Goal: Task Accomplishment & Management: Manage account settings

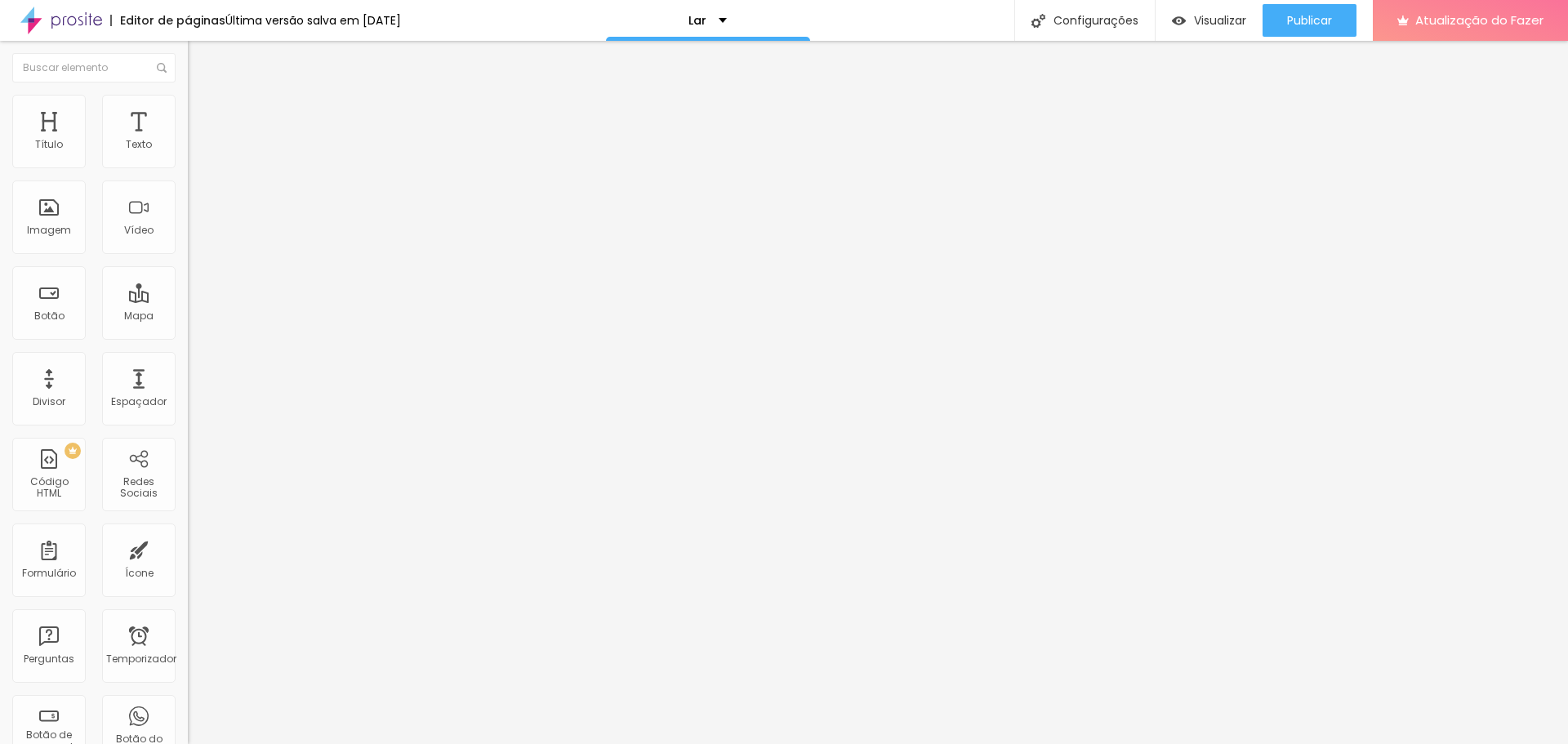
click at [198, 141] on font "Trocar imagem" at bounding box center [237, 133] width 79 height 14
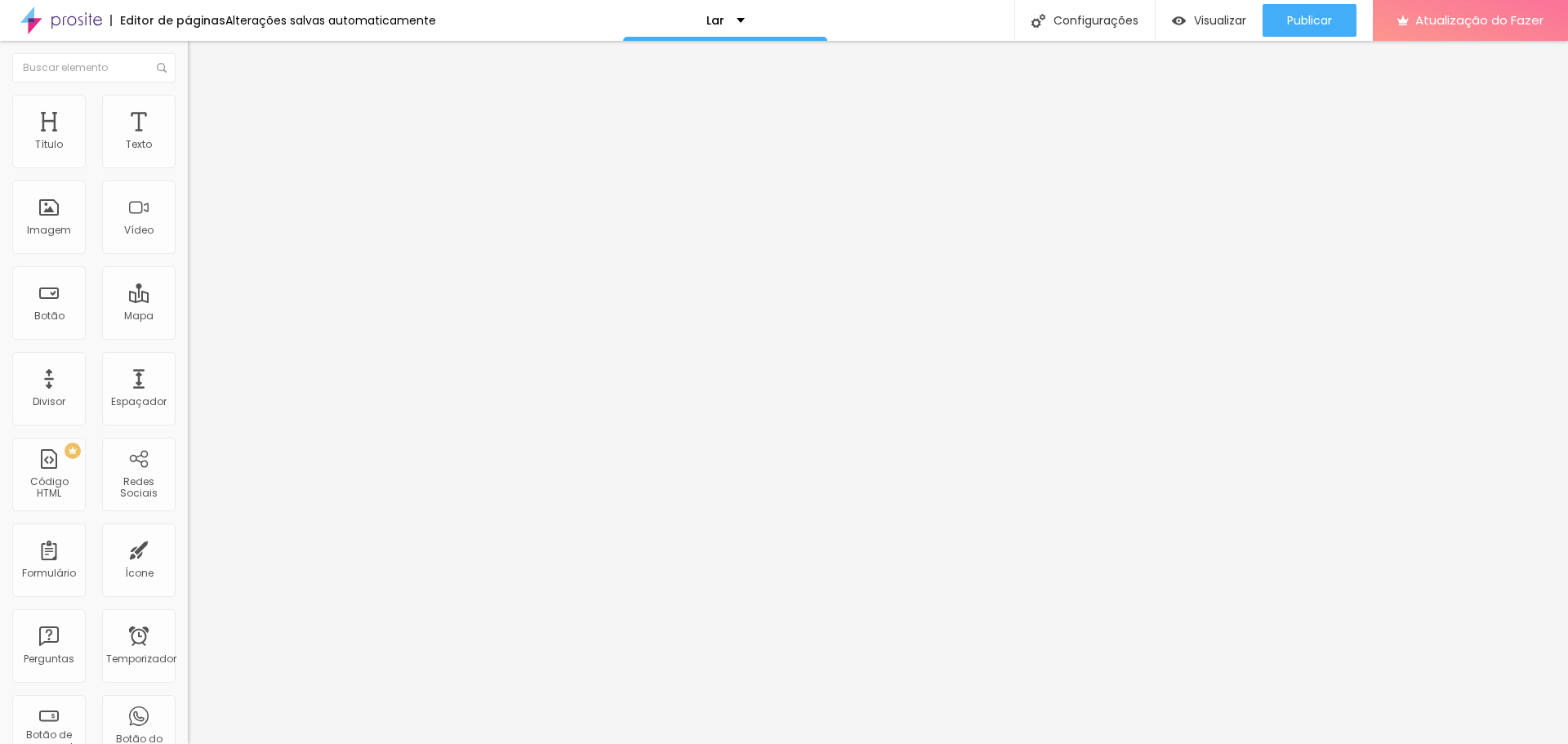
click at [198, 141] on font "Trocar imagem" at bounding box center [237, 133] width 79 height 14
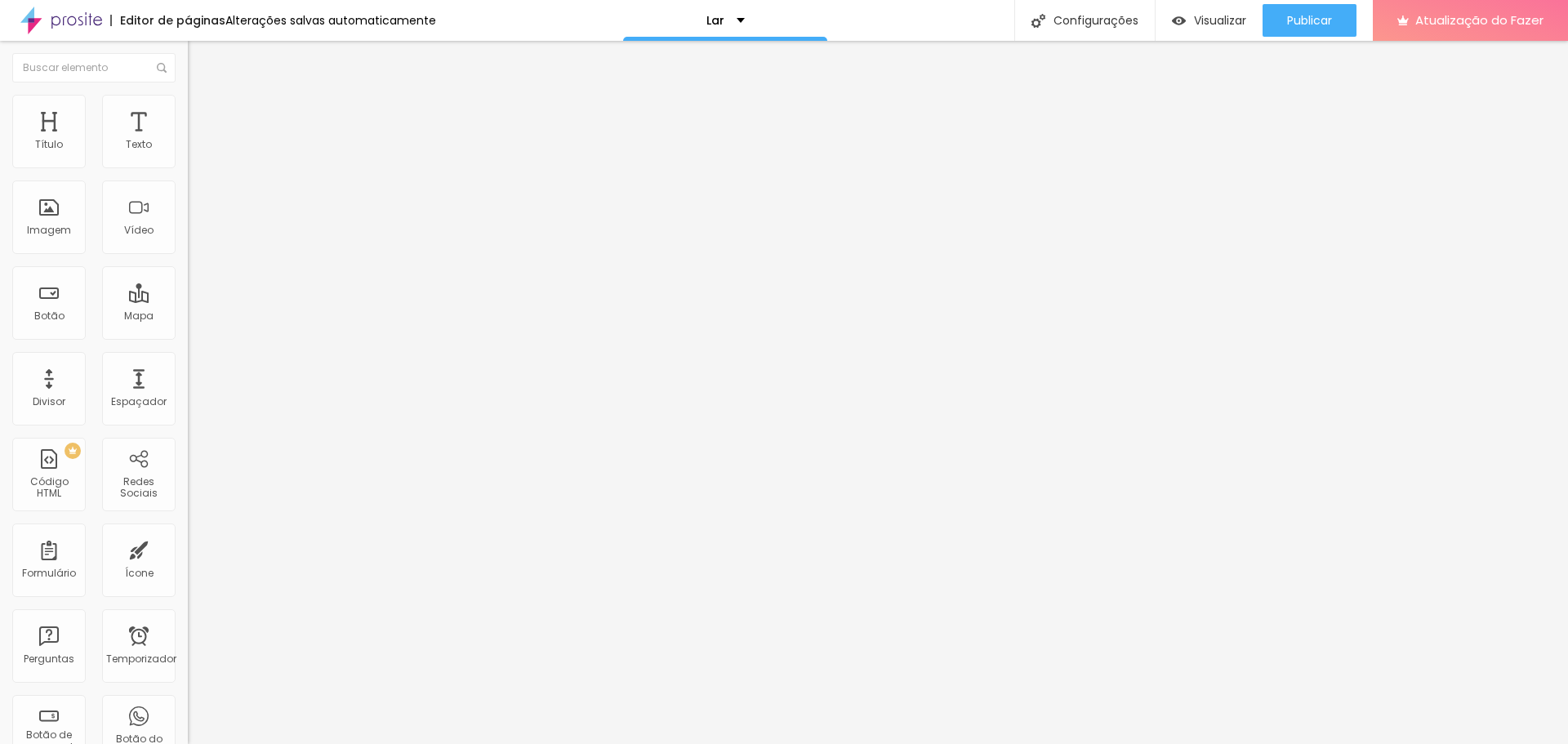
click at [198, 141] on font "Trocar imagem" at bounding box center [237, 133] width 79 height 14
click at [188, 107] on li "Estilo" at bounding box center [281, 103] width 188 height 17
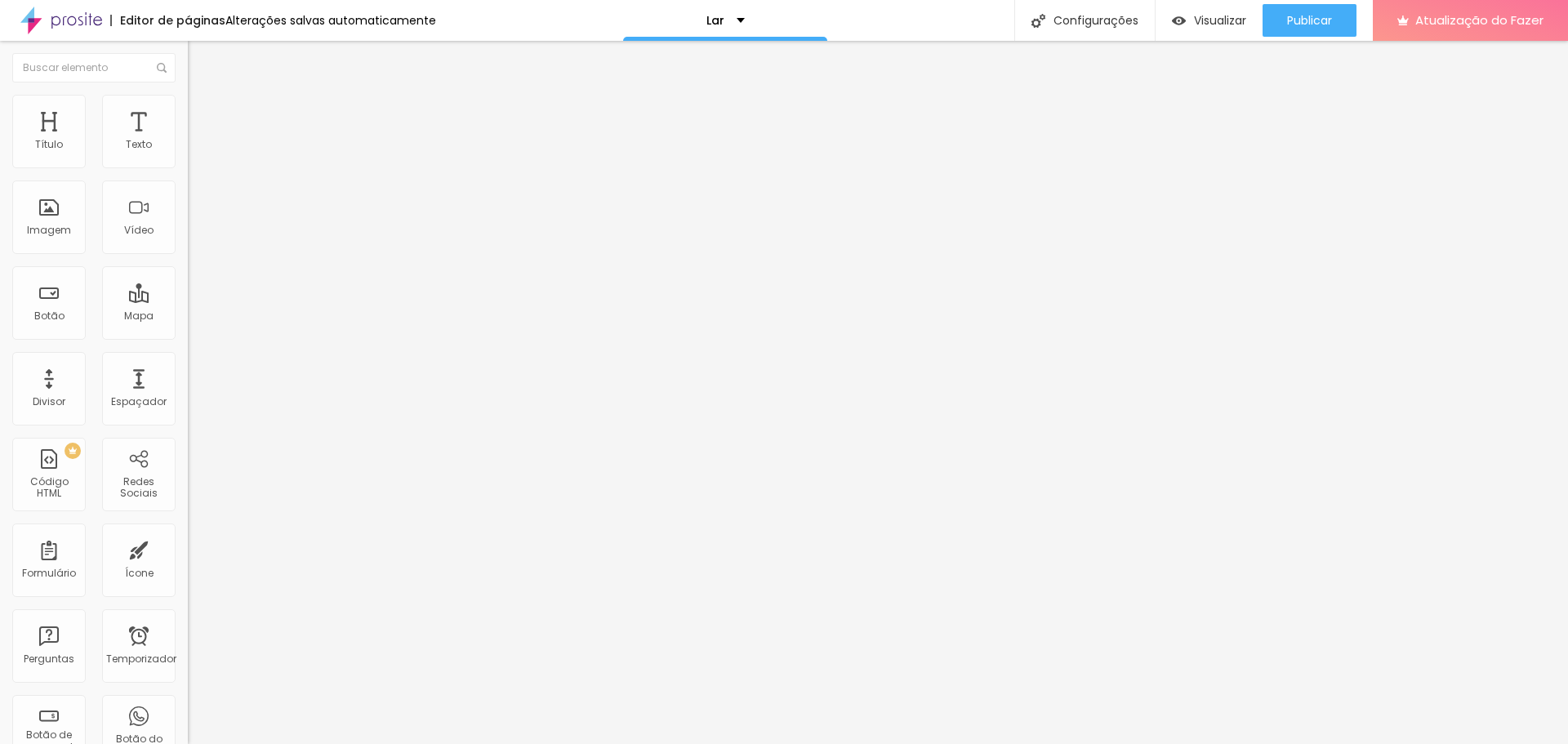
click at [188, 126] on li "Avançado" at bounding box center [281, 119] width 188 height 17
click at [200, 59] on img "button" at bounding box center [207, 60] width 13 height 13
click at [1341, 1] on div "Publicar Publicar alterações Clique para publicar as últimas alterações realiza…" at bounding box center [1310, 20] width 94 height 41
click at [1340, 25] on button "Publicar" at bounding box center [1310, 21] width 94 height 33
click at [203, 112] on font "Estilo" at bounding box center [215, 106] width 26 height 14
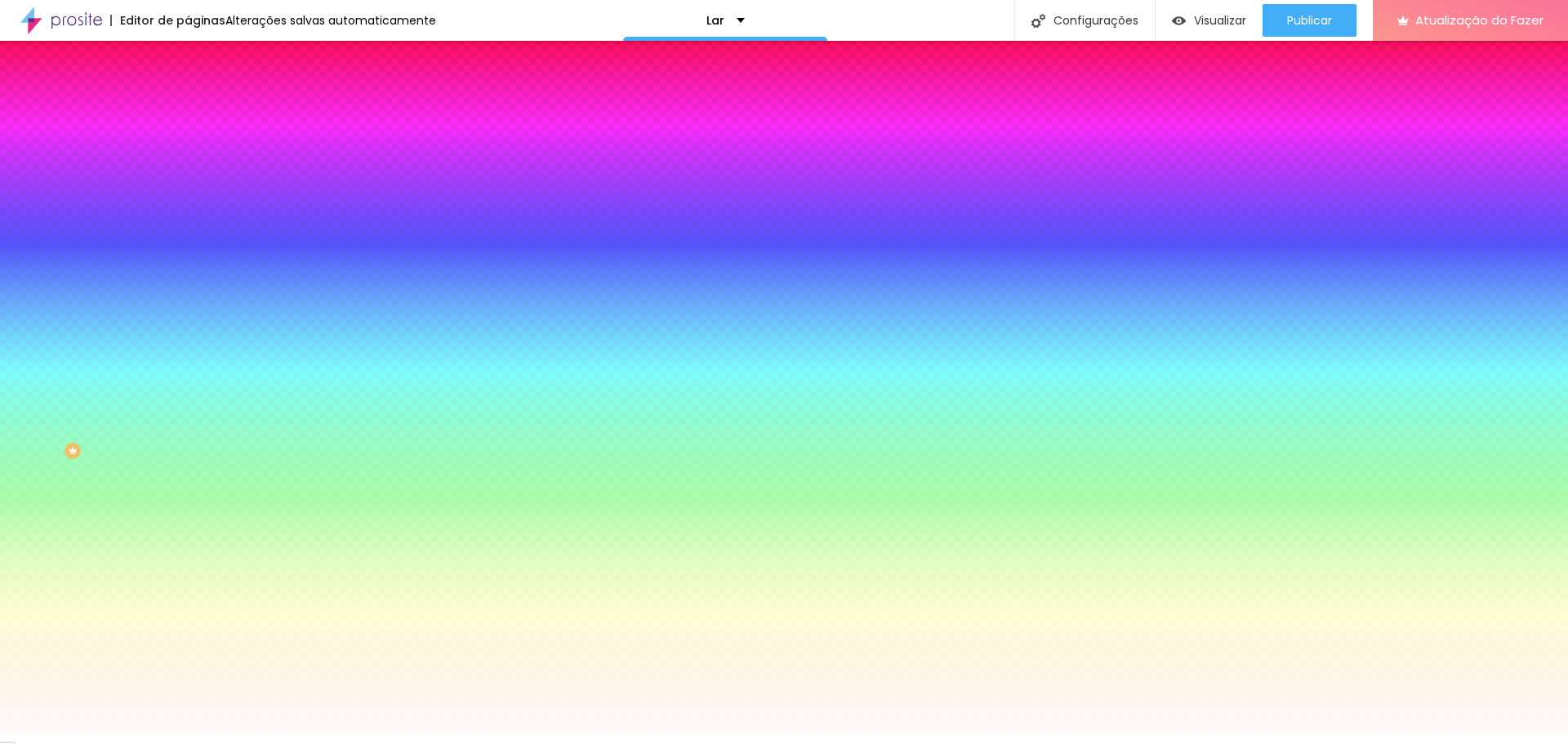
click at [203, 118] on font "Avançado" at bounding box center [229, 122] width 54 height 14
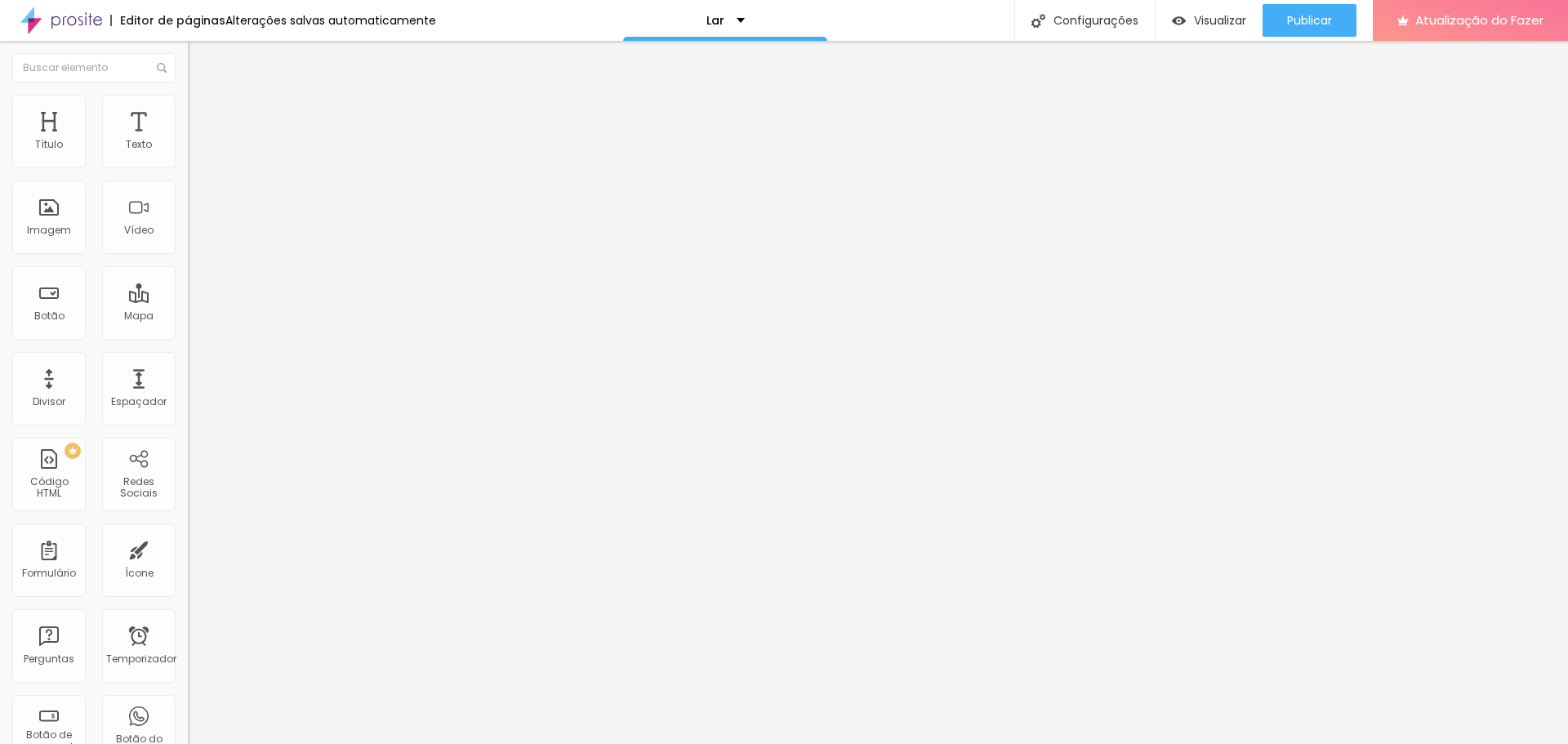
click at [188, 111] on li "Estilo" at bounding box center [281, 103] width 188 height 17
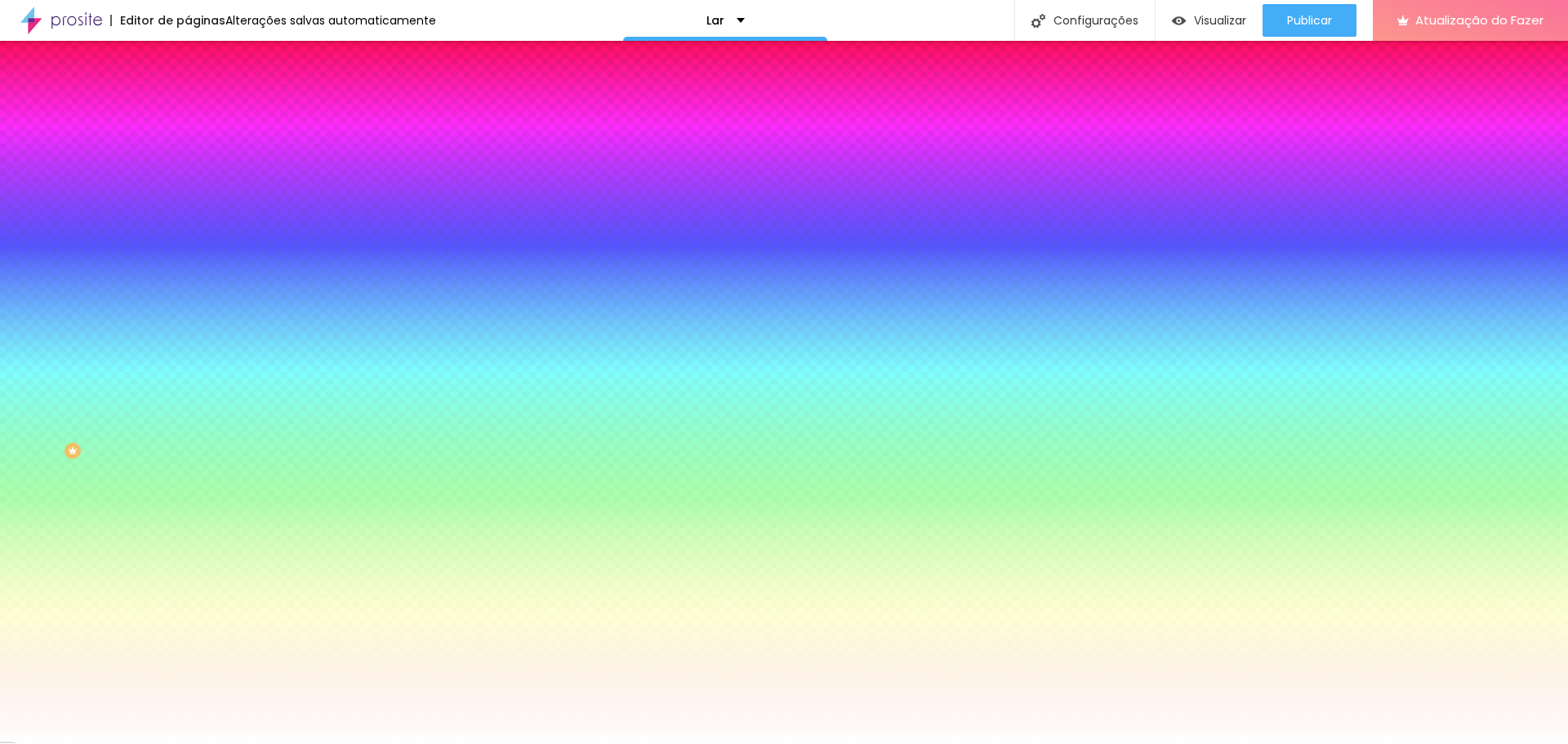
click at [188, 255] on button "button" at bounding box center [199, 264] width 23 height 17
type input "13"
type input "18"
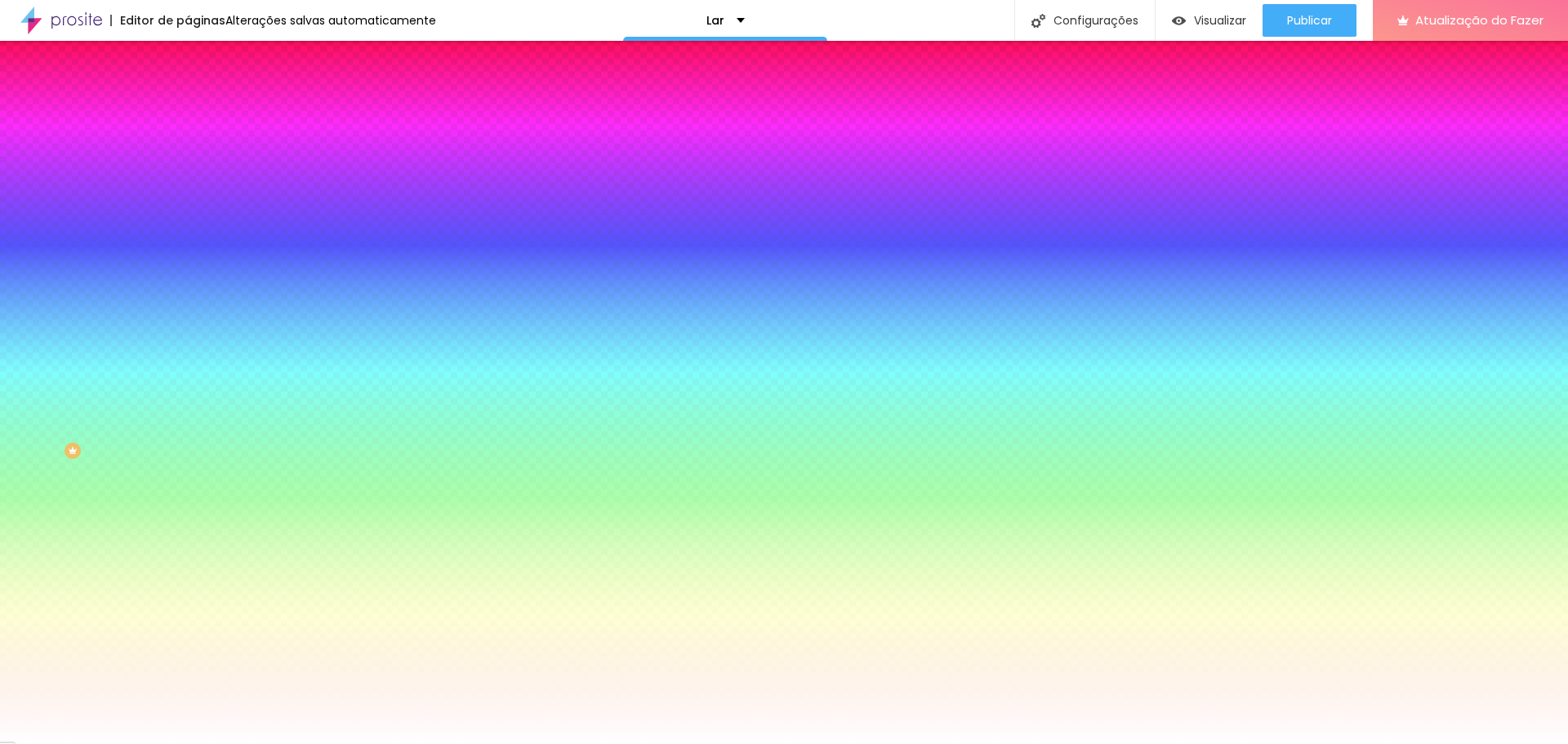
type input "19"
type input "20"
type input "18"
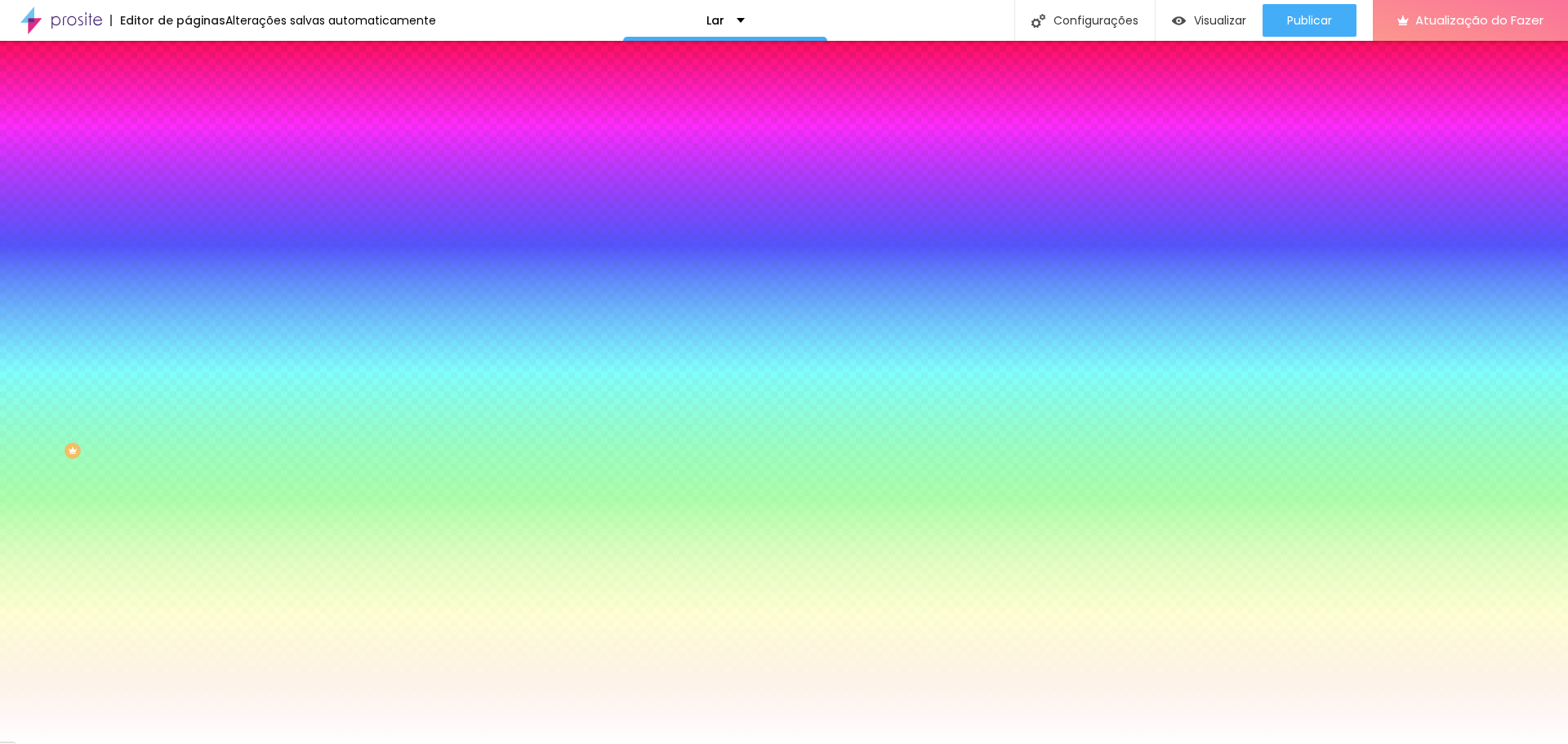
type input "18"
type input "15"
type input "12"
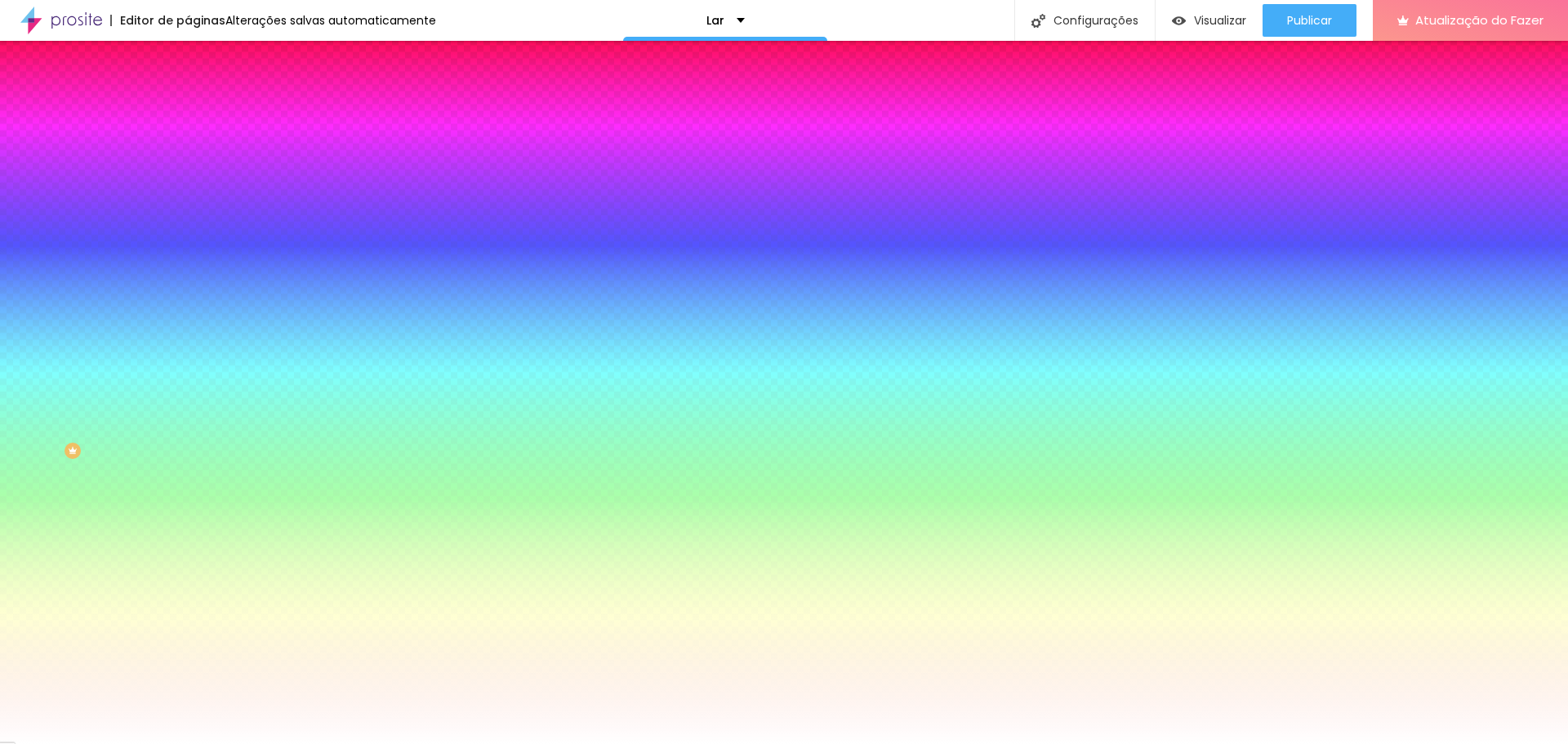
type input "10"
type input "7"
type input "6"
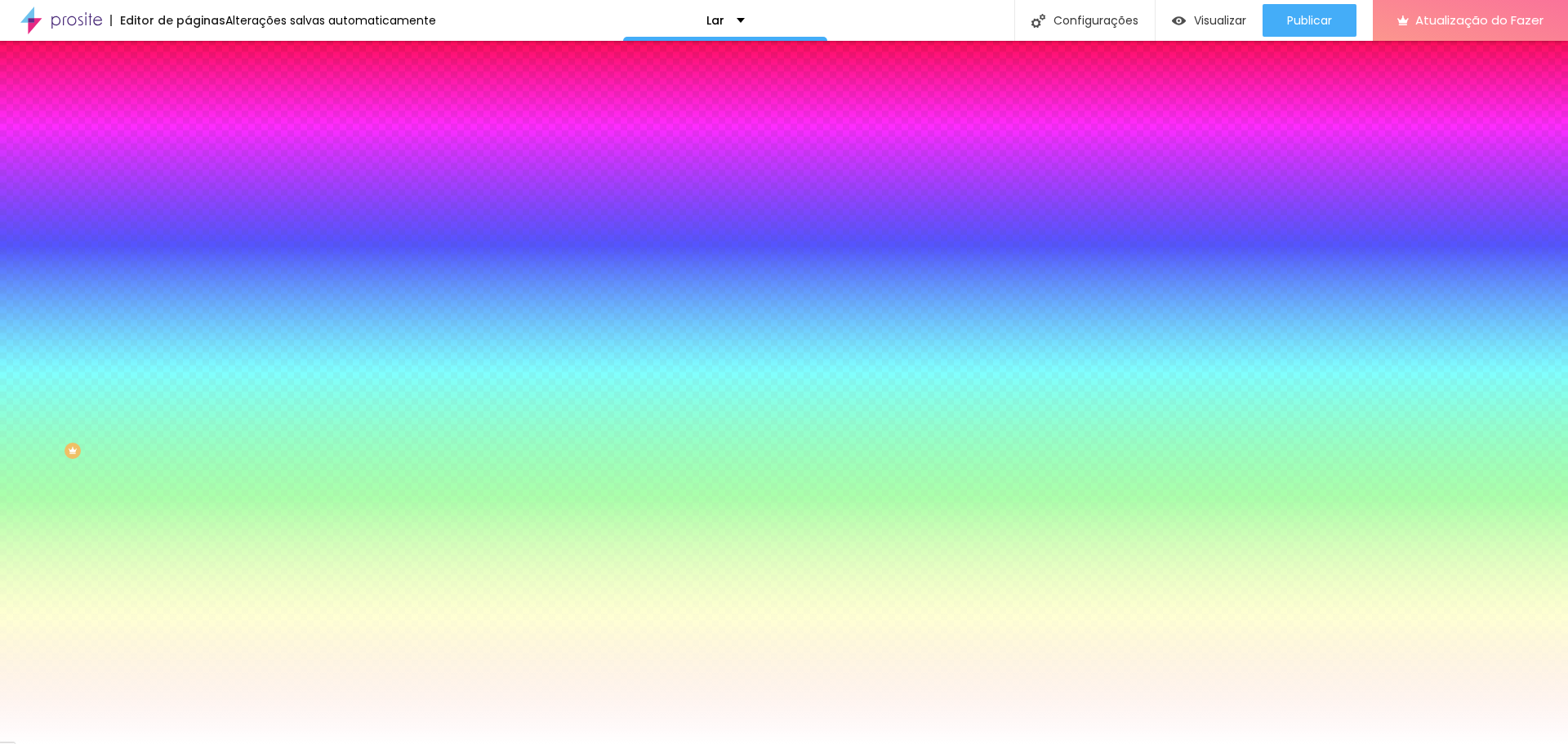
type input "6"
type input "5"
type input "3"
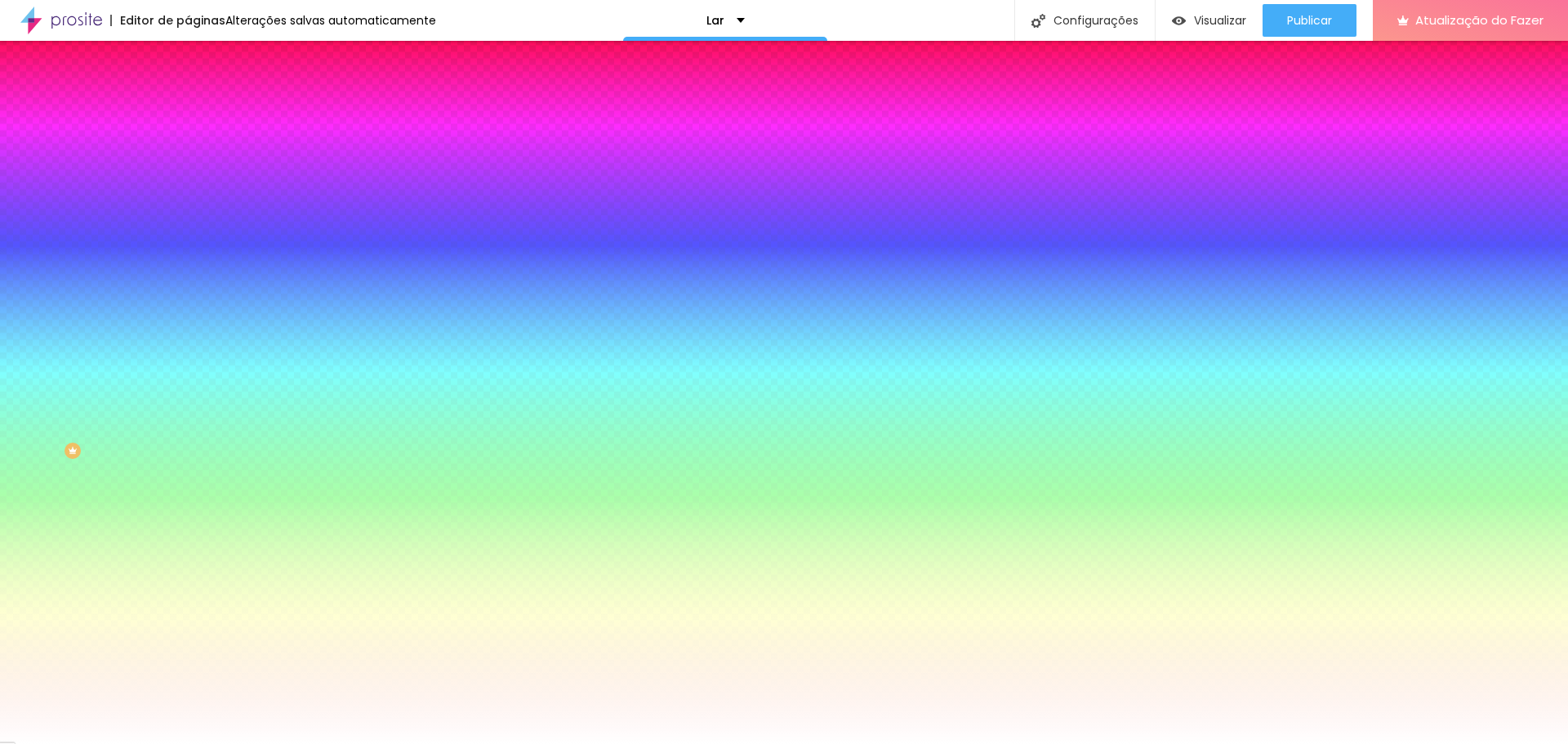
type input "1"
type input "0"
type input "8"
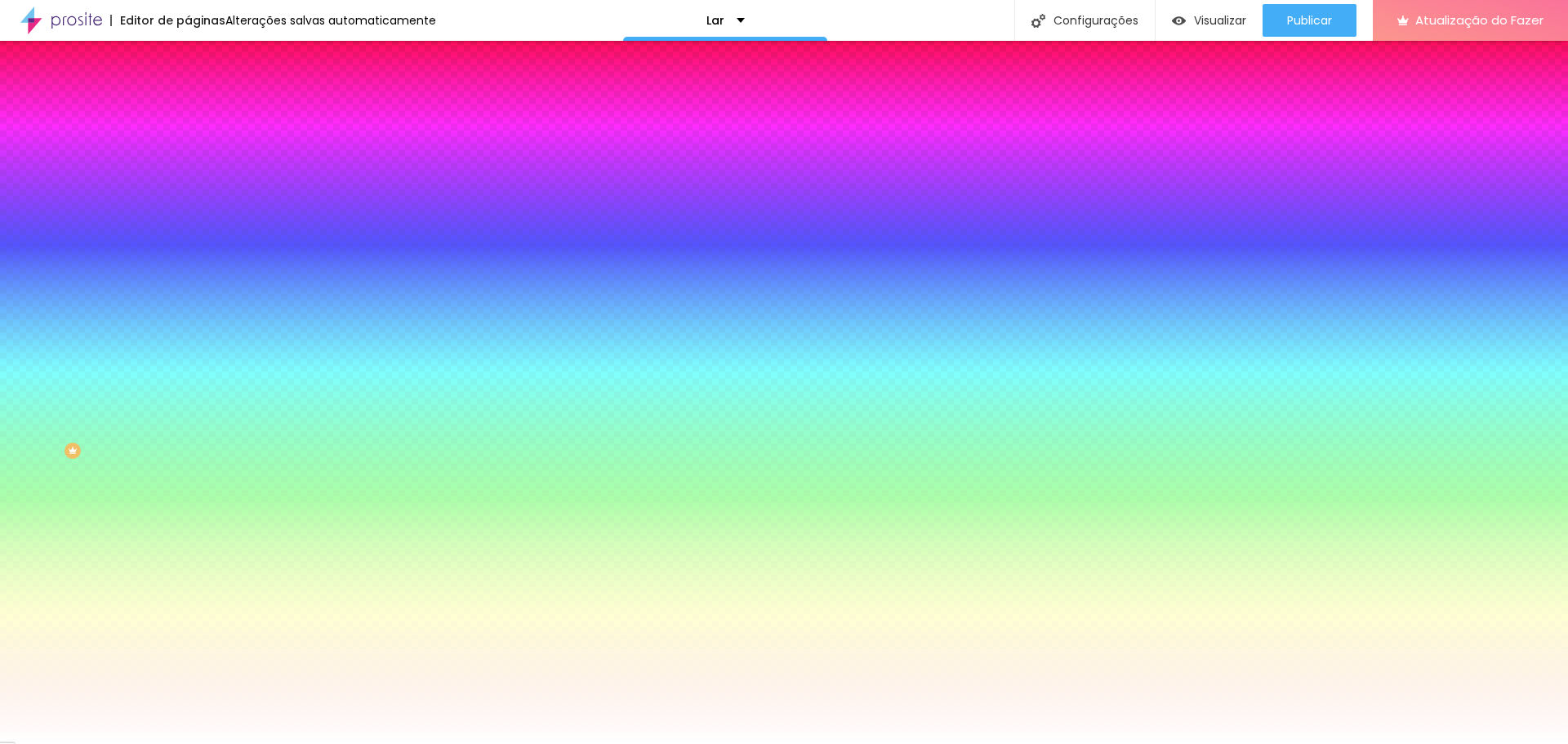
type input "8"
type input "18"
type input "25"
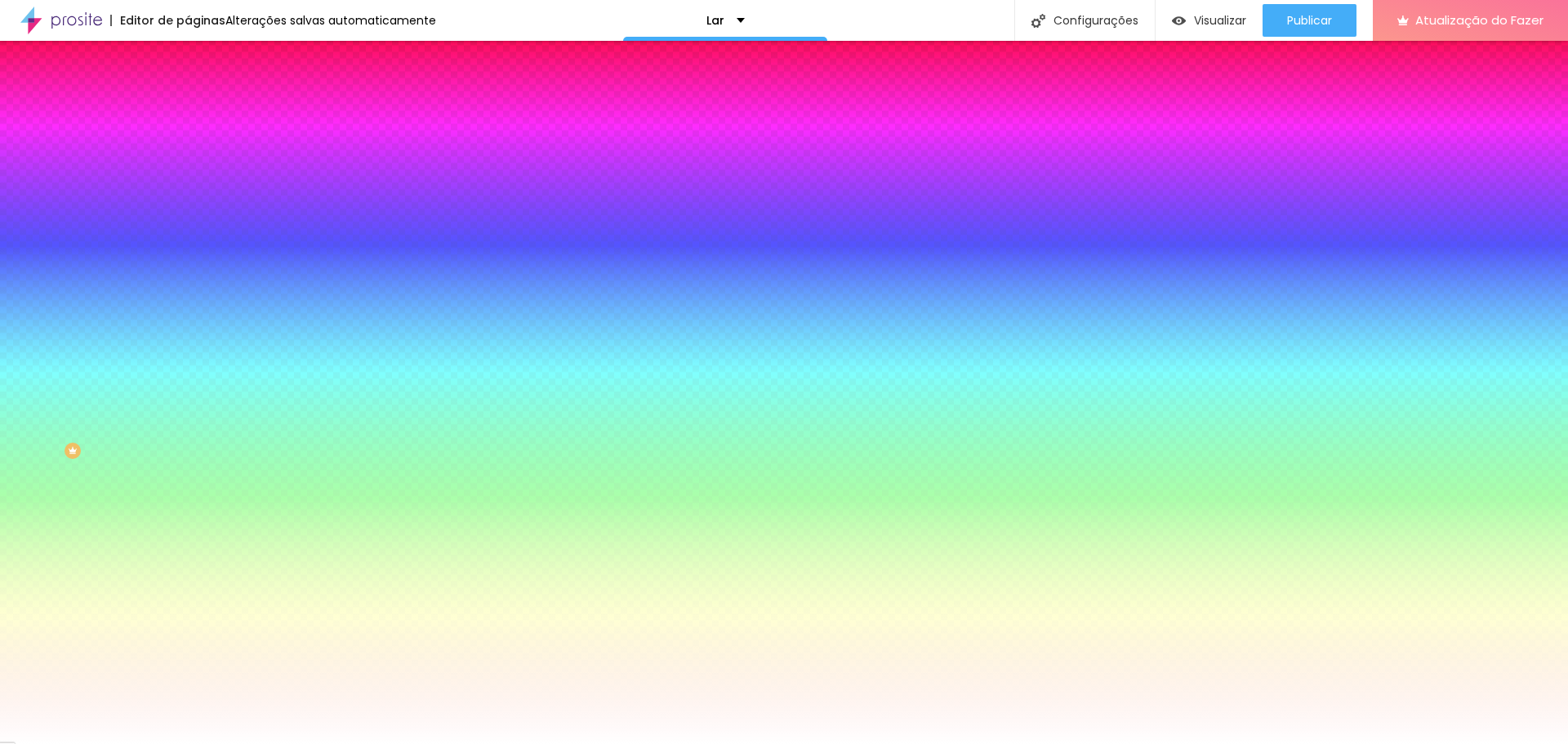
type input "32"
type input "36"
type input "38"
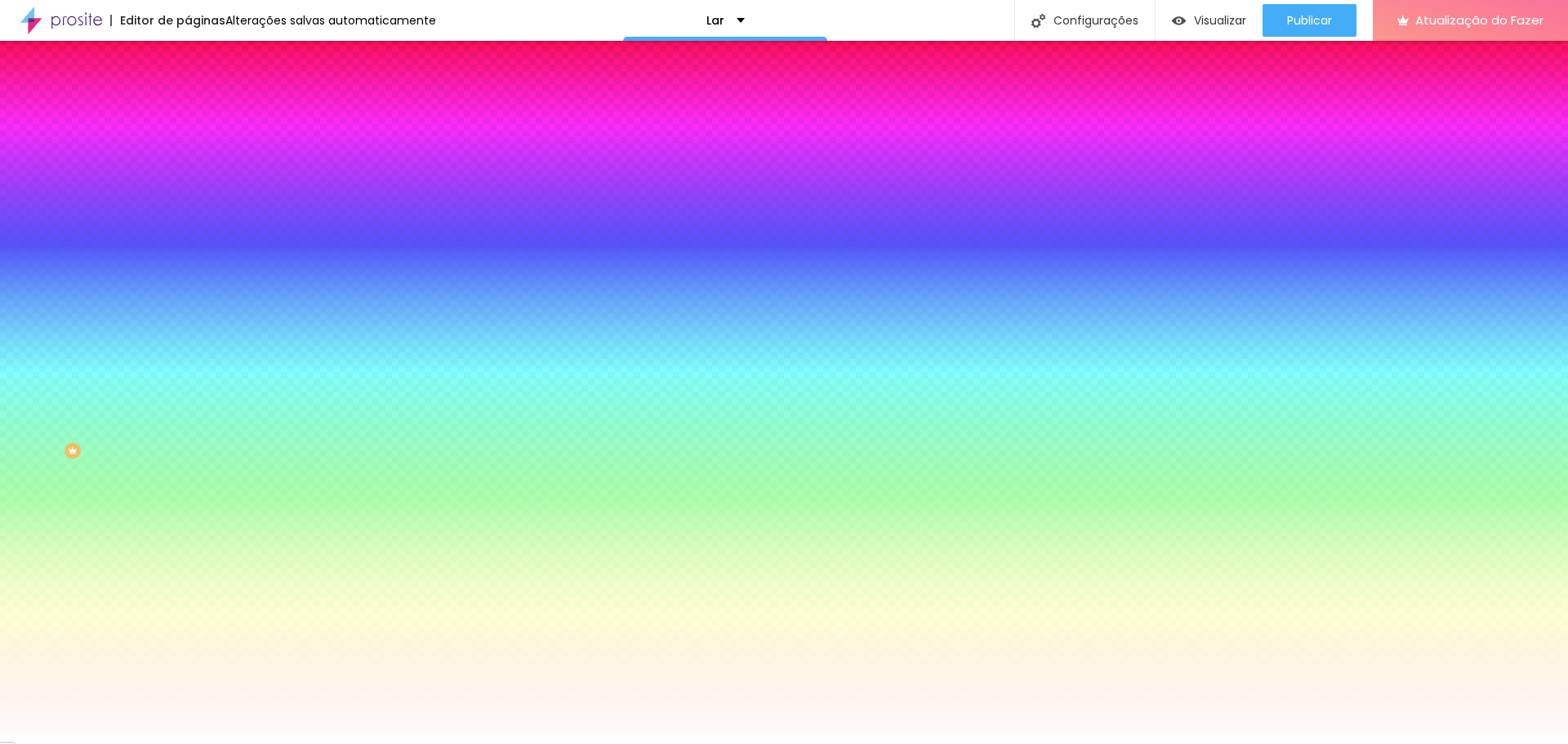
type input "38"
type input "39"
type input "40"
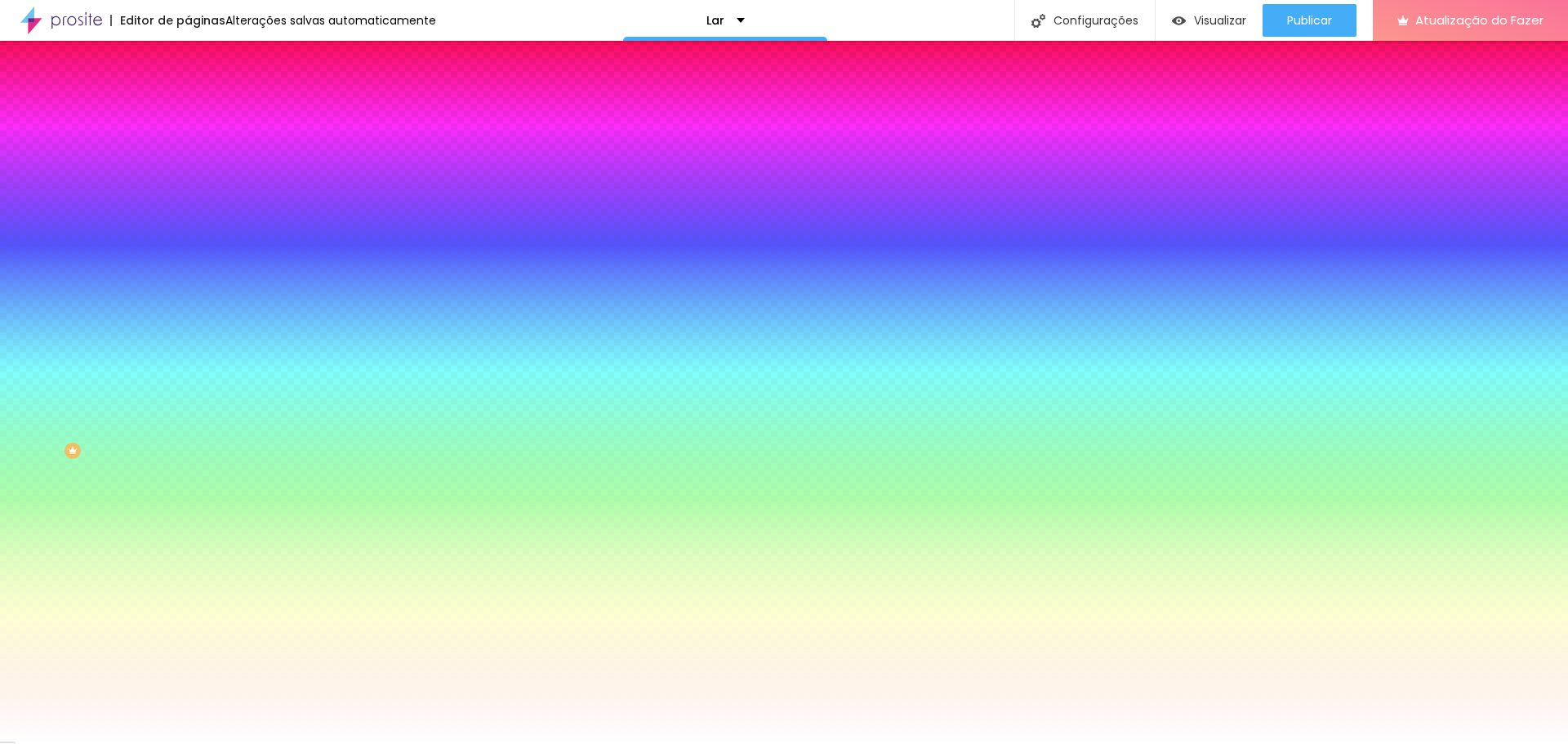
type input "41"
type input "42"
type input "44"
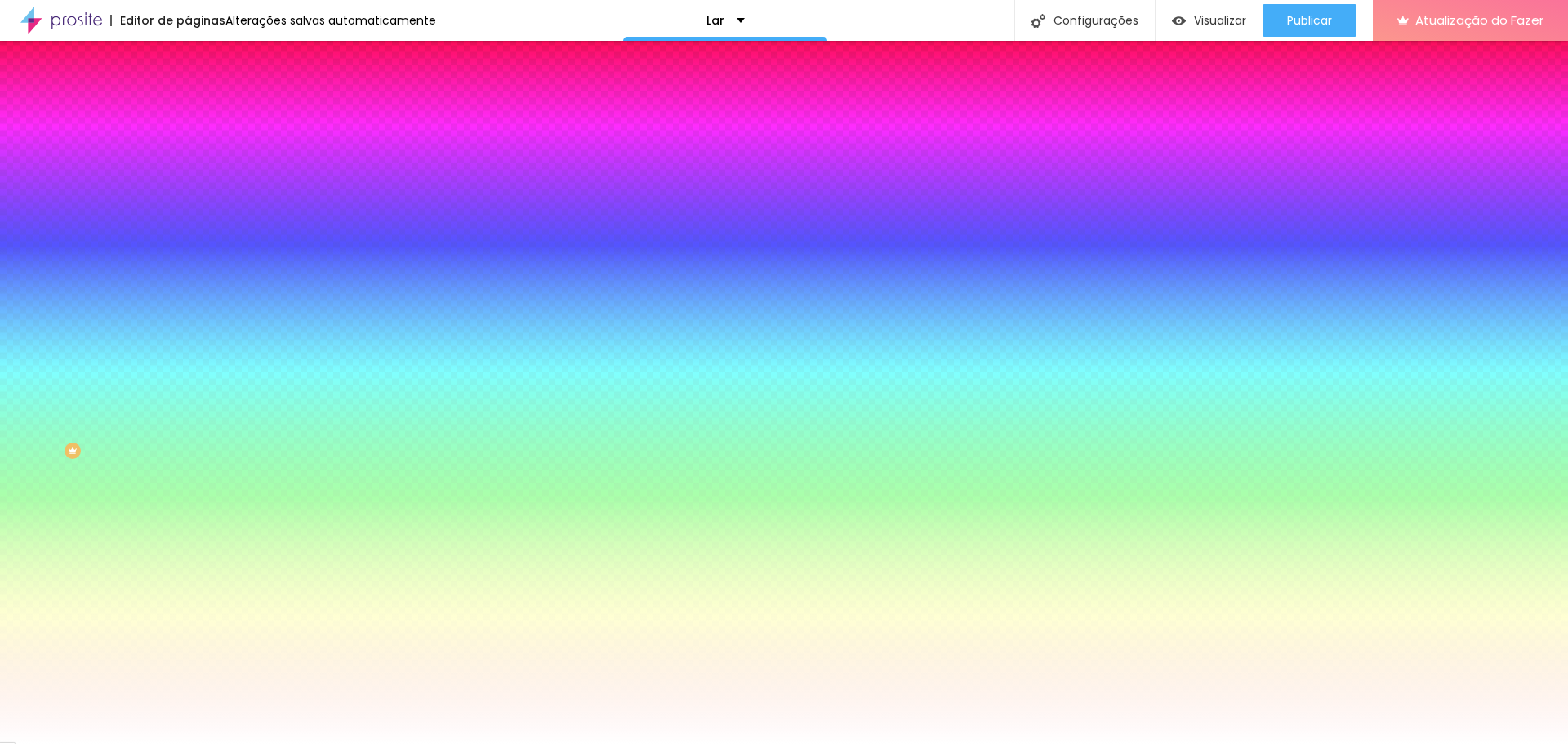
type input "44"
type input "45"
type input "46"
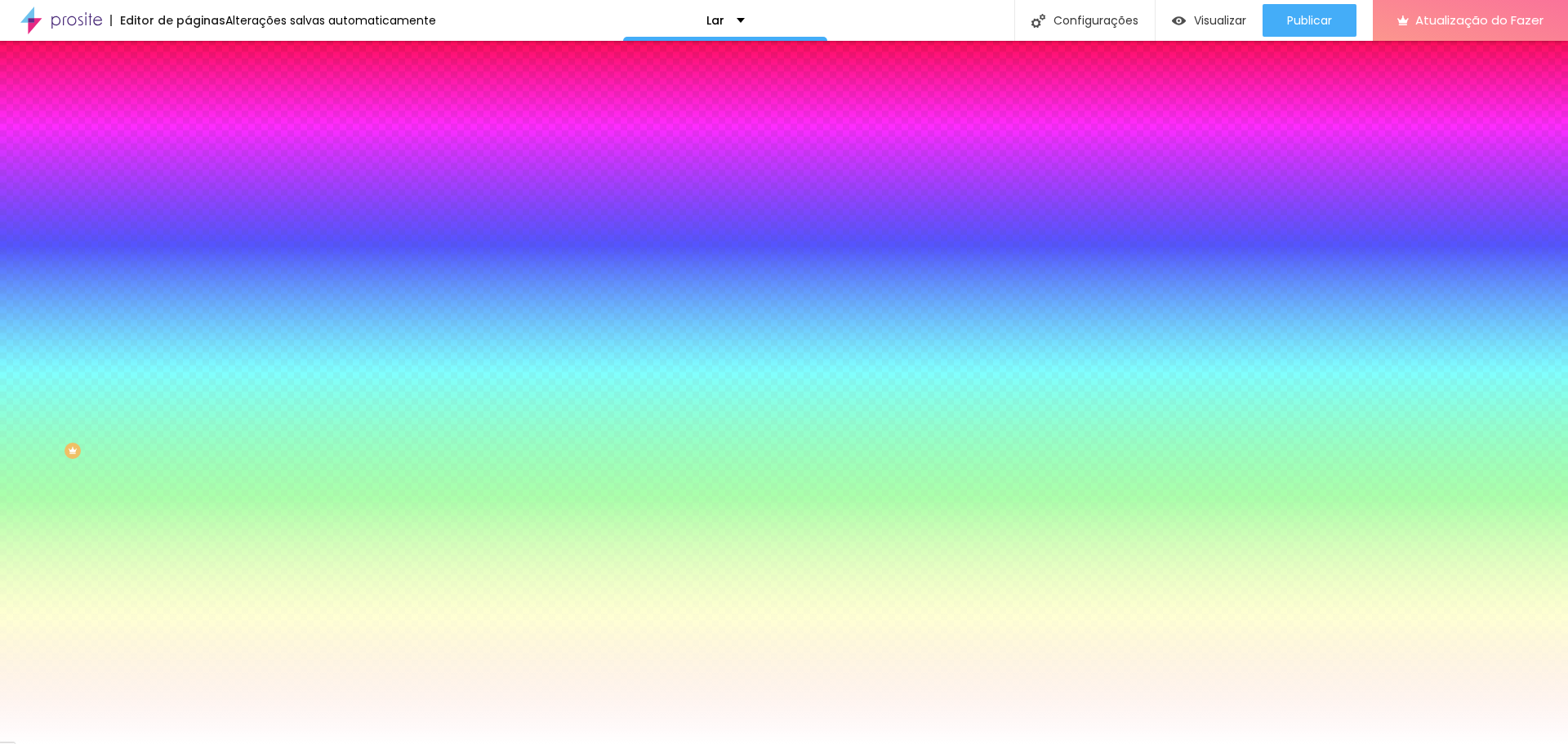
type input "47"
type input "48"
type input "50"
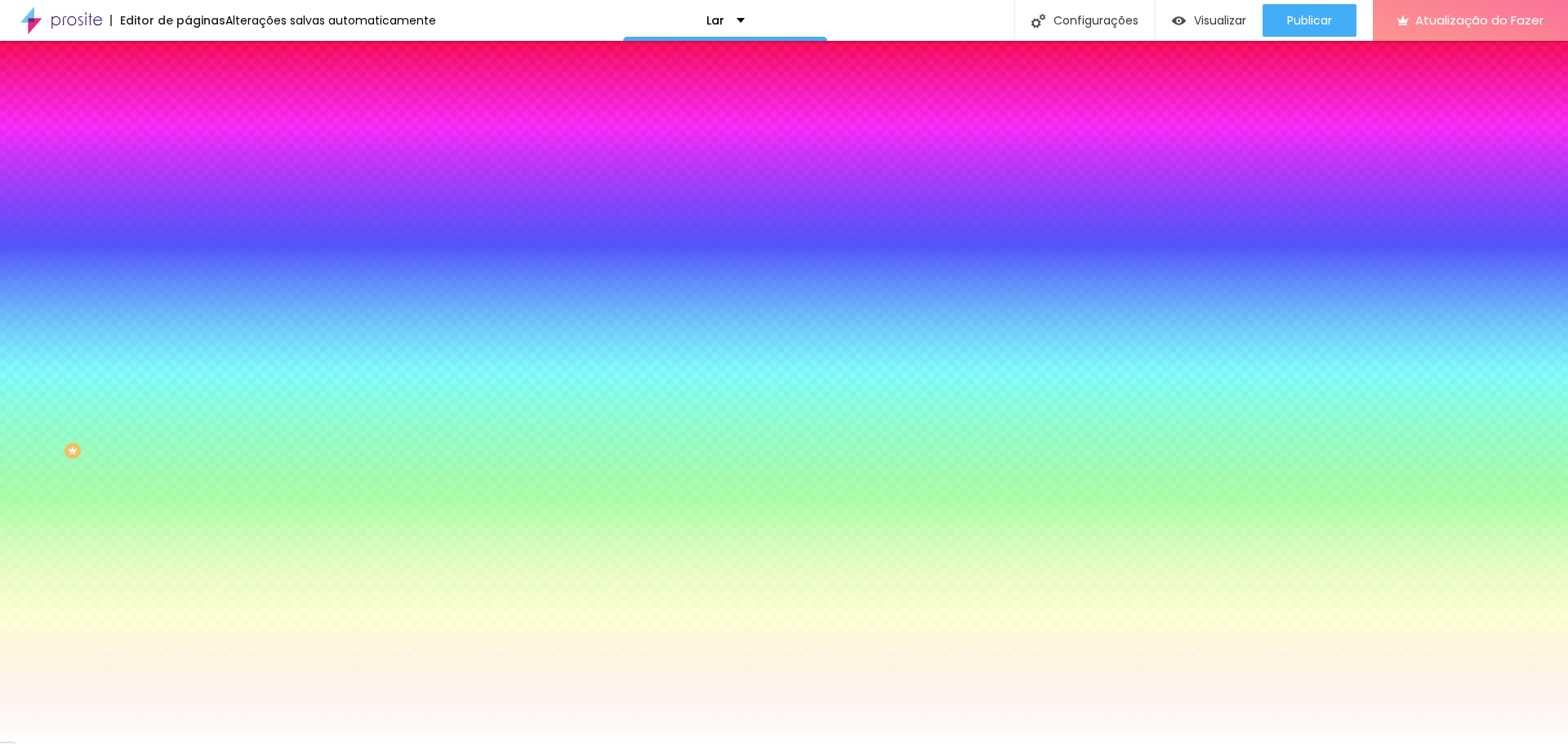
type input "50"
type input "49"
type input "48"
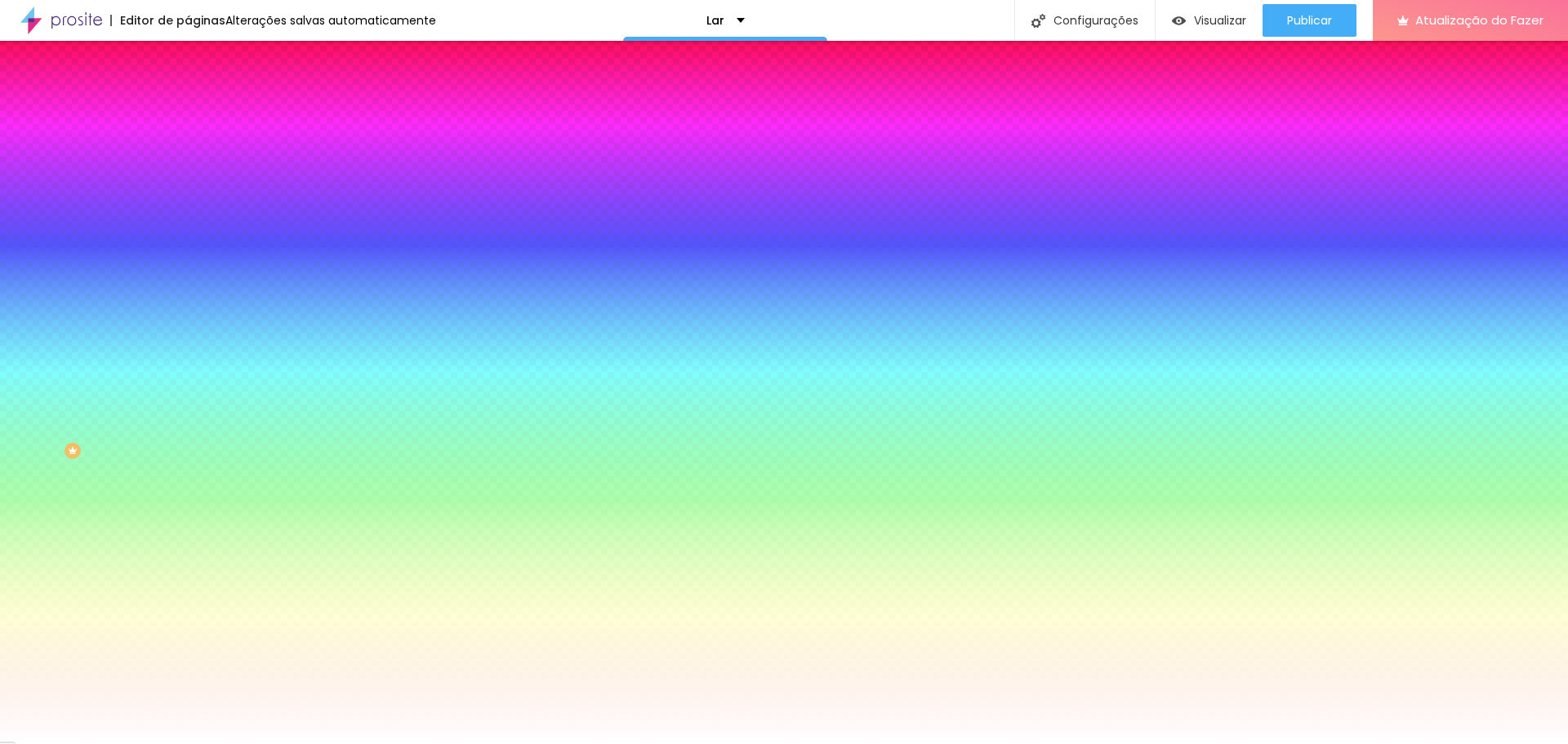
type input "47"
type input "46"
type input "45"
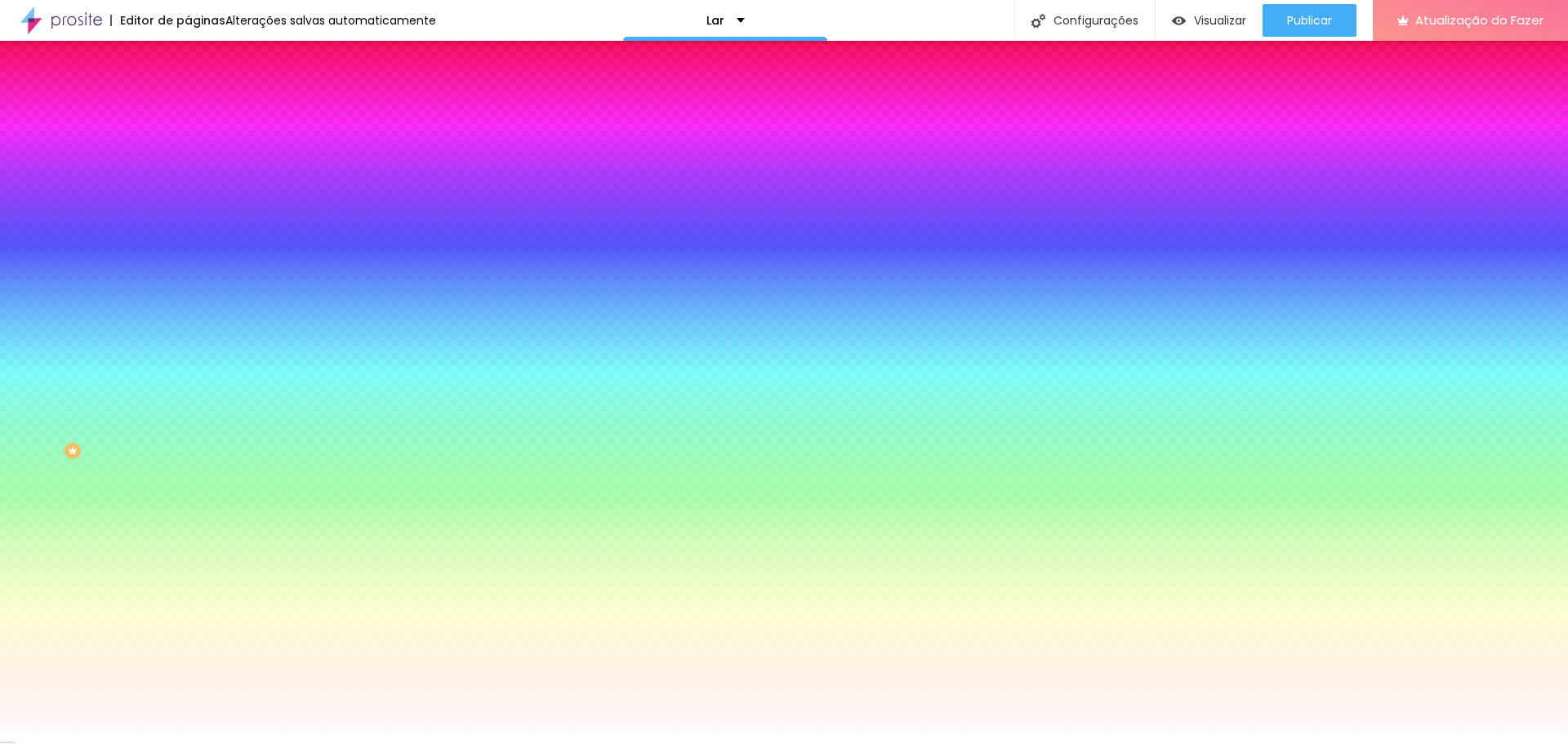
type input "45"
type input "44"
type input "42"
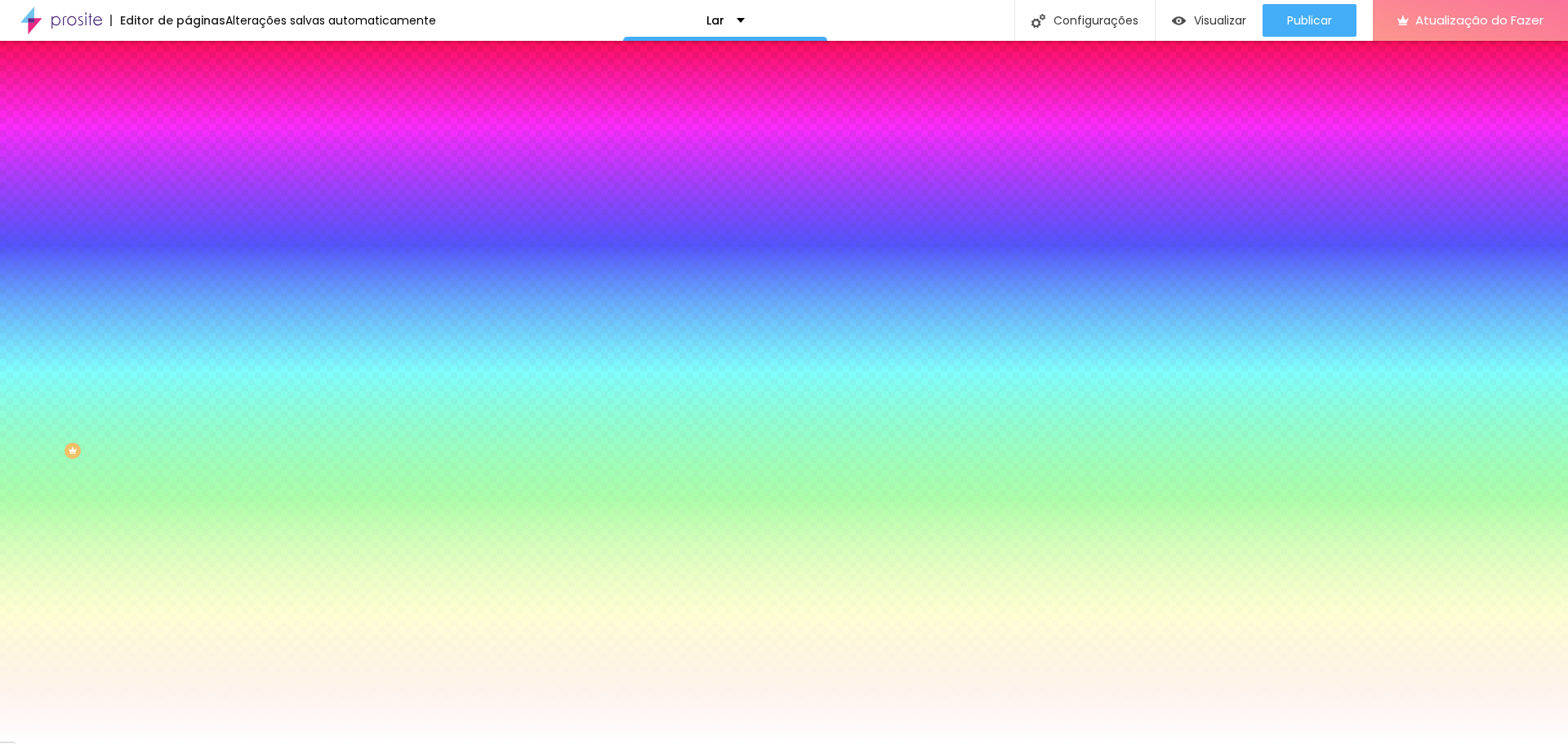
type input "41"
type input "40"
type input "41"
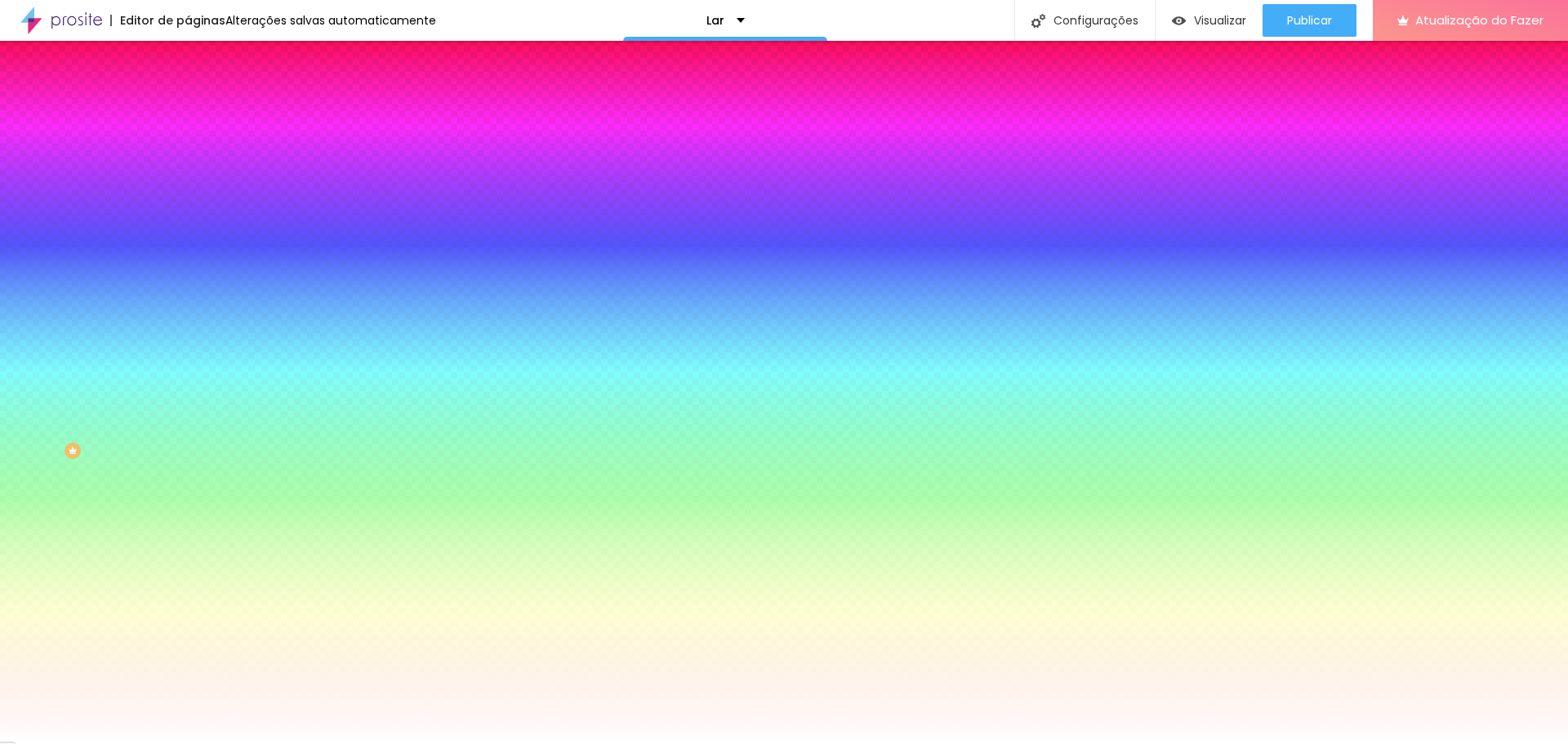
type input "41"
type input "40"
type input "39"
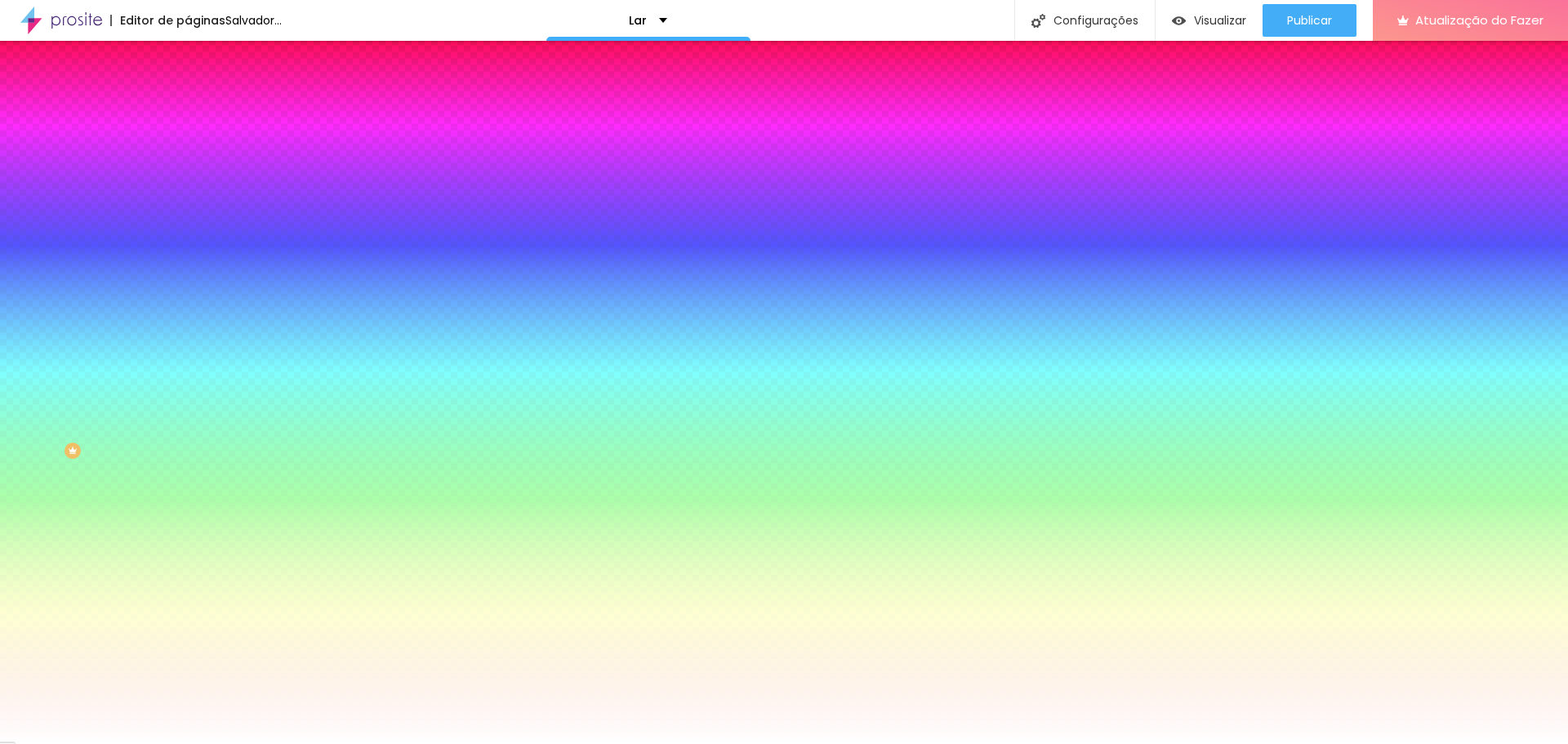
type input "38"
type input "37"
type input "36"
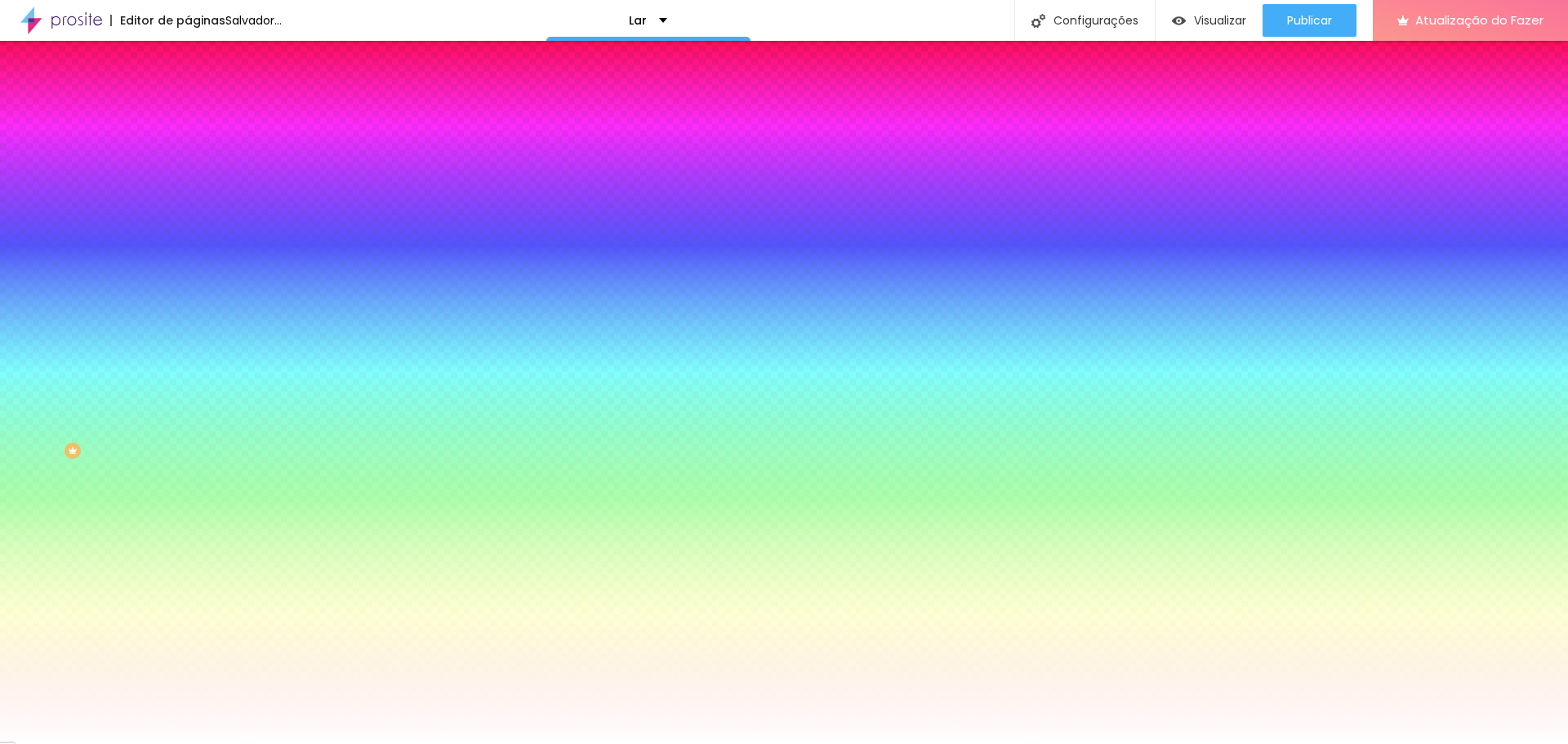
type input "36"
type input "34"
type input "31"
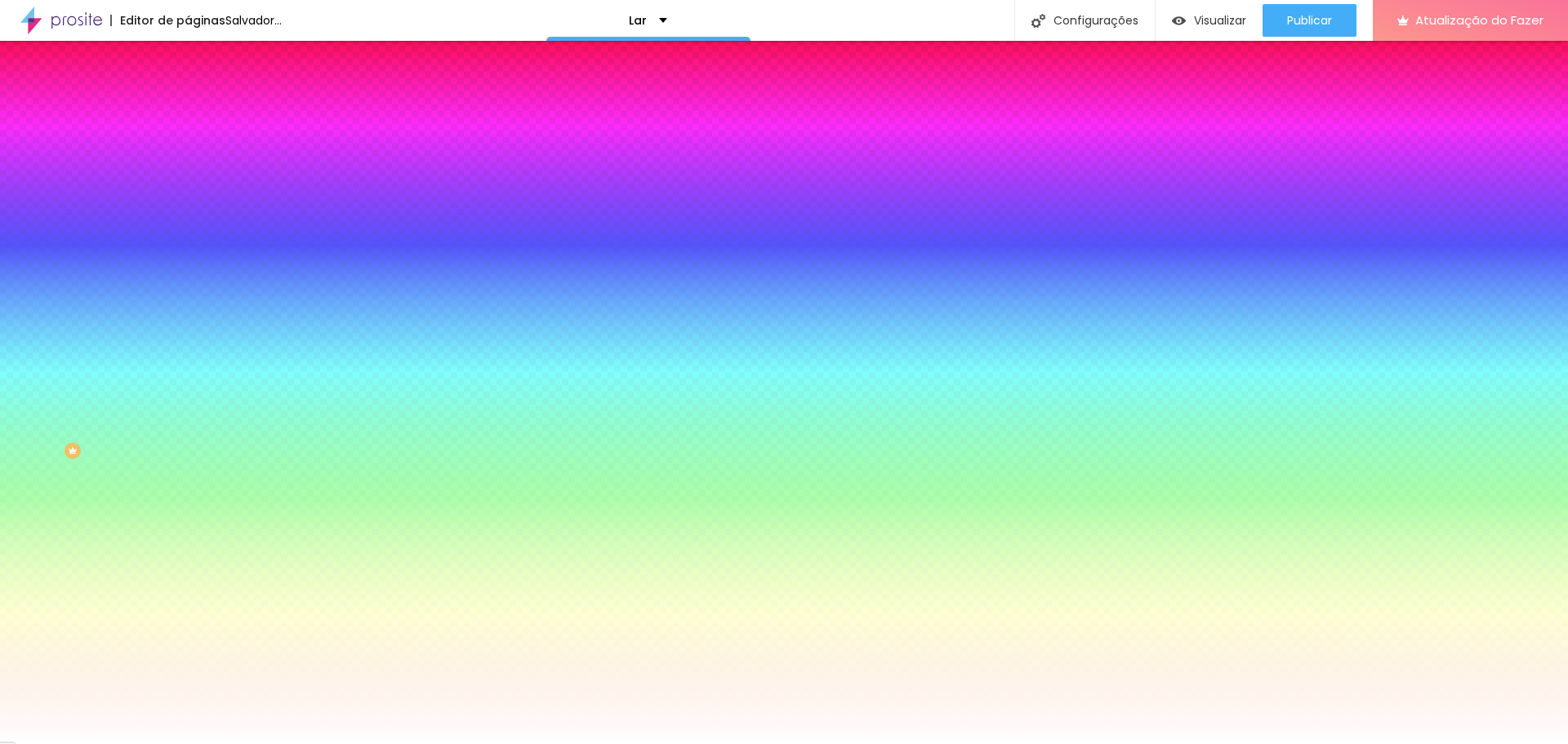
type input "28"
type input "25"
type input "23"
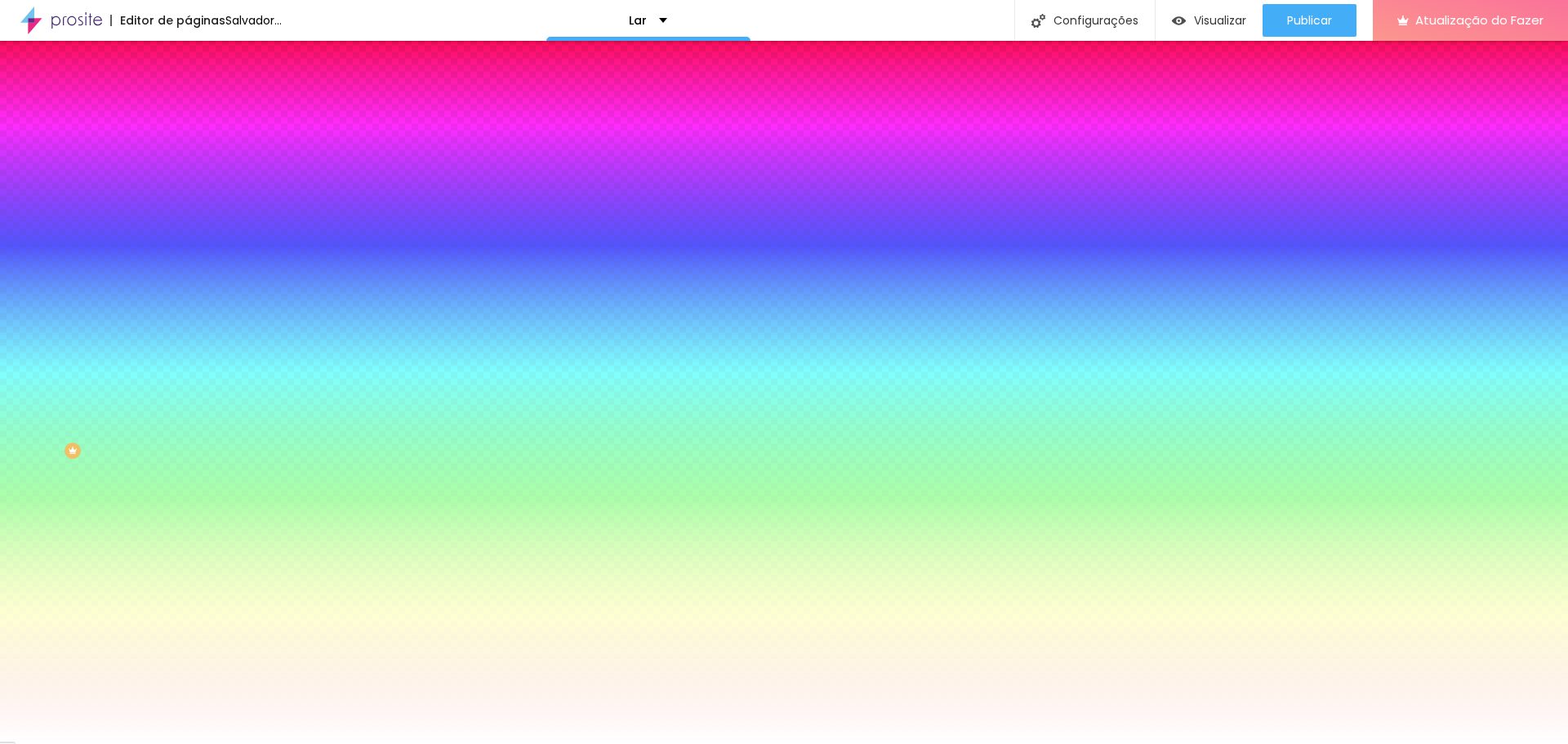
type input "23"
type input "22"
type input "21"
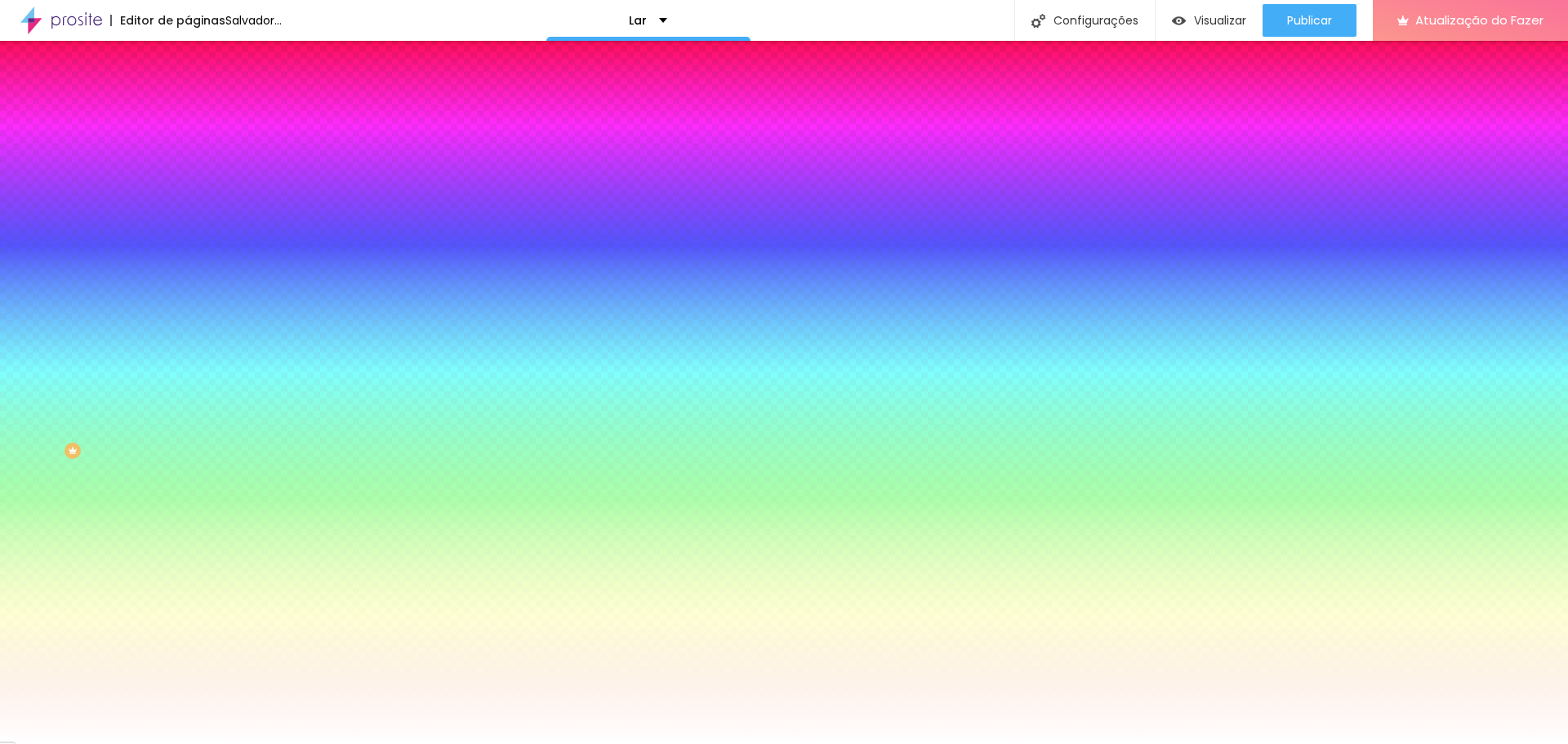
type input "19"
type input "18"
type input "17"
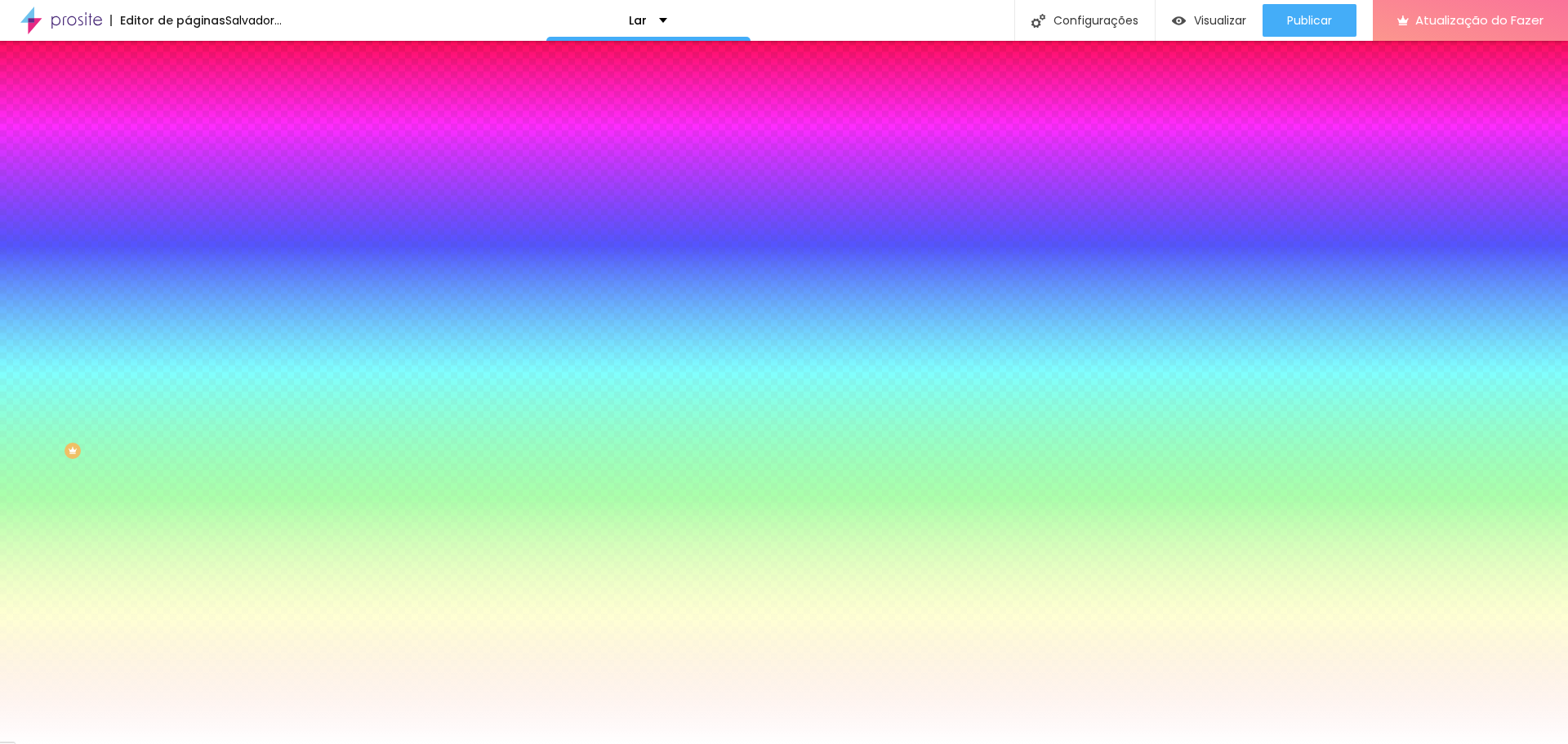
type input "17"
type input "16"
type input "15"
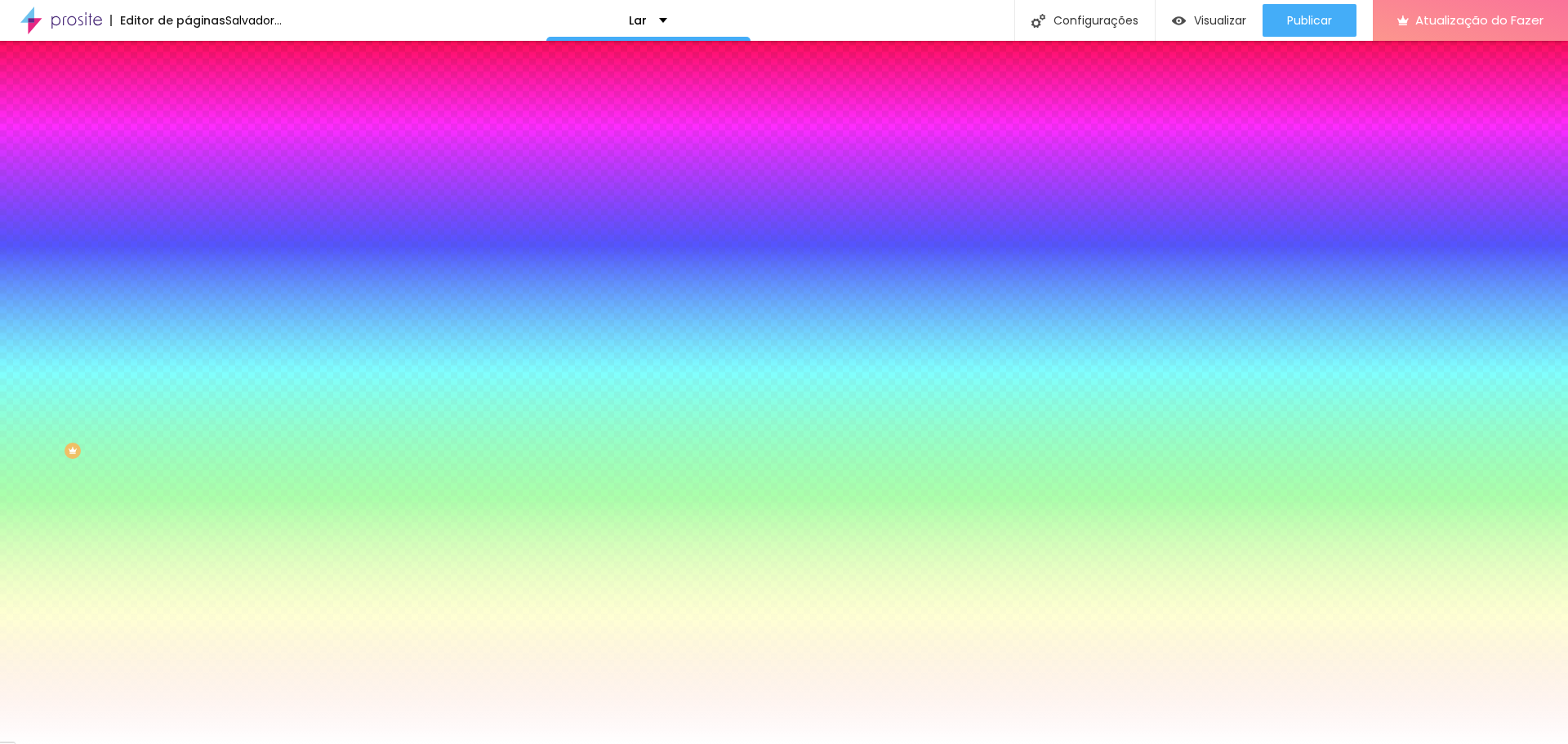
type input "13"
type input "12"
type input "9"
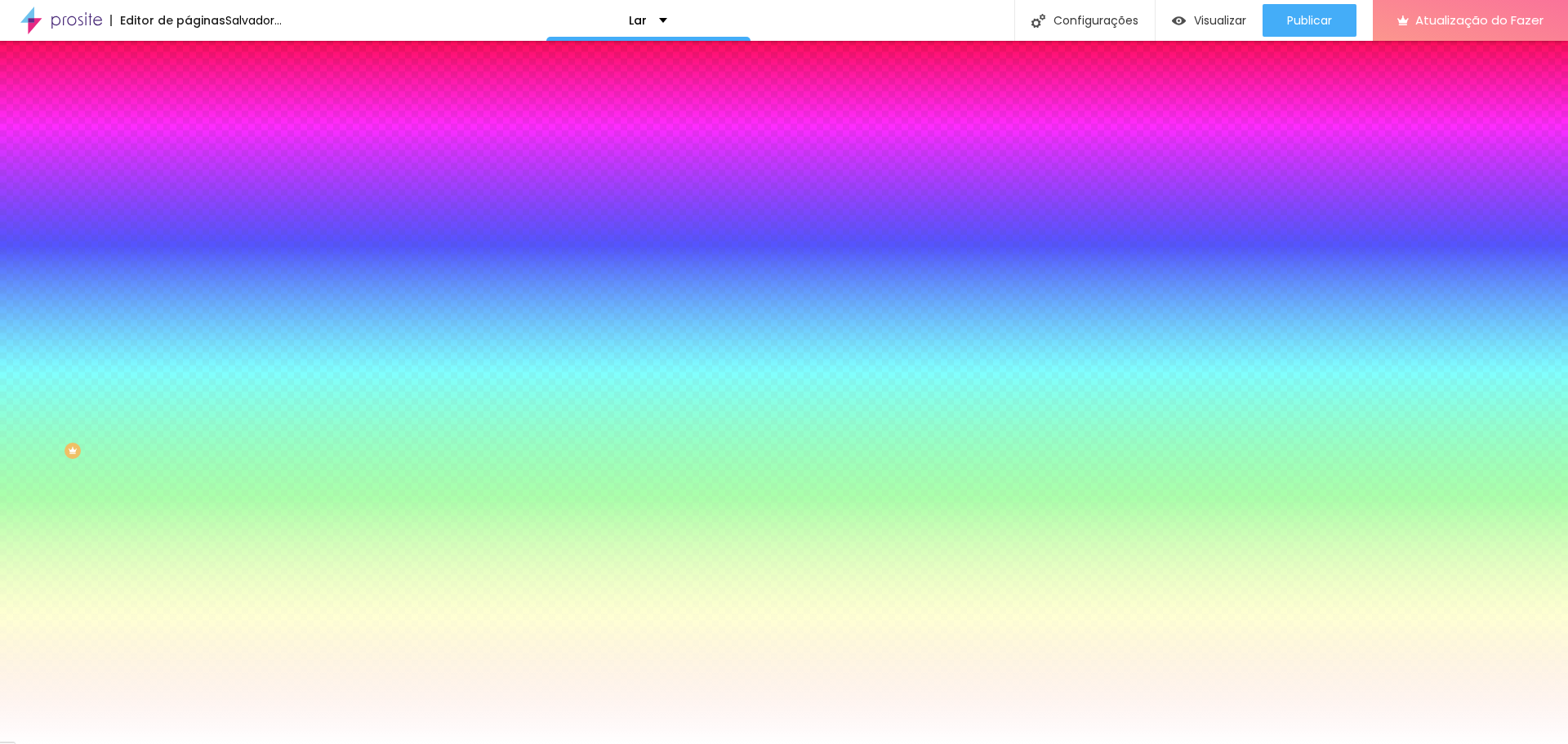
type input "9"
type input "7"
type input "4"
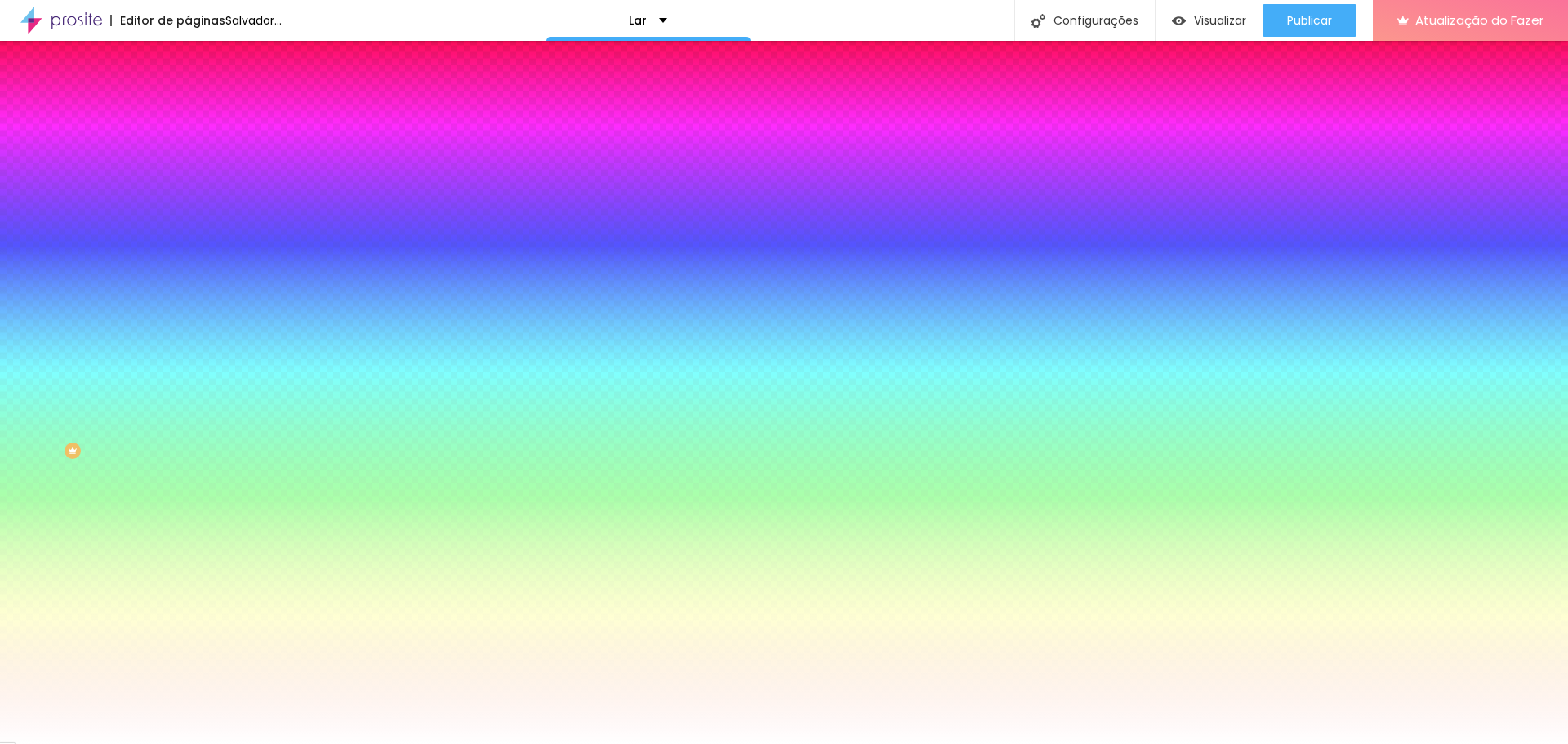
type input "1"
type input "0"
type input "1"
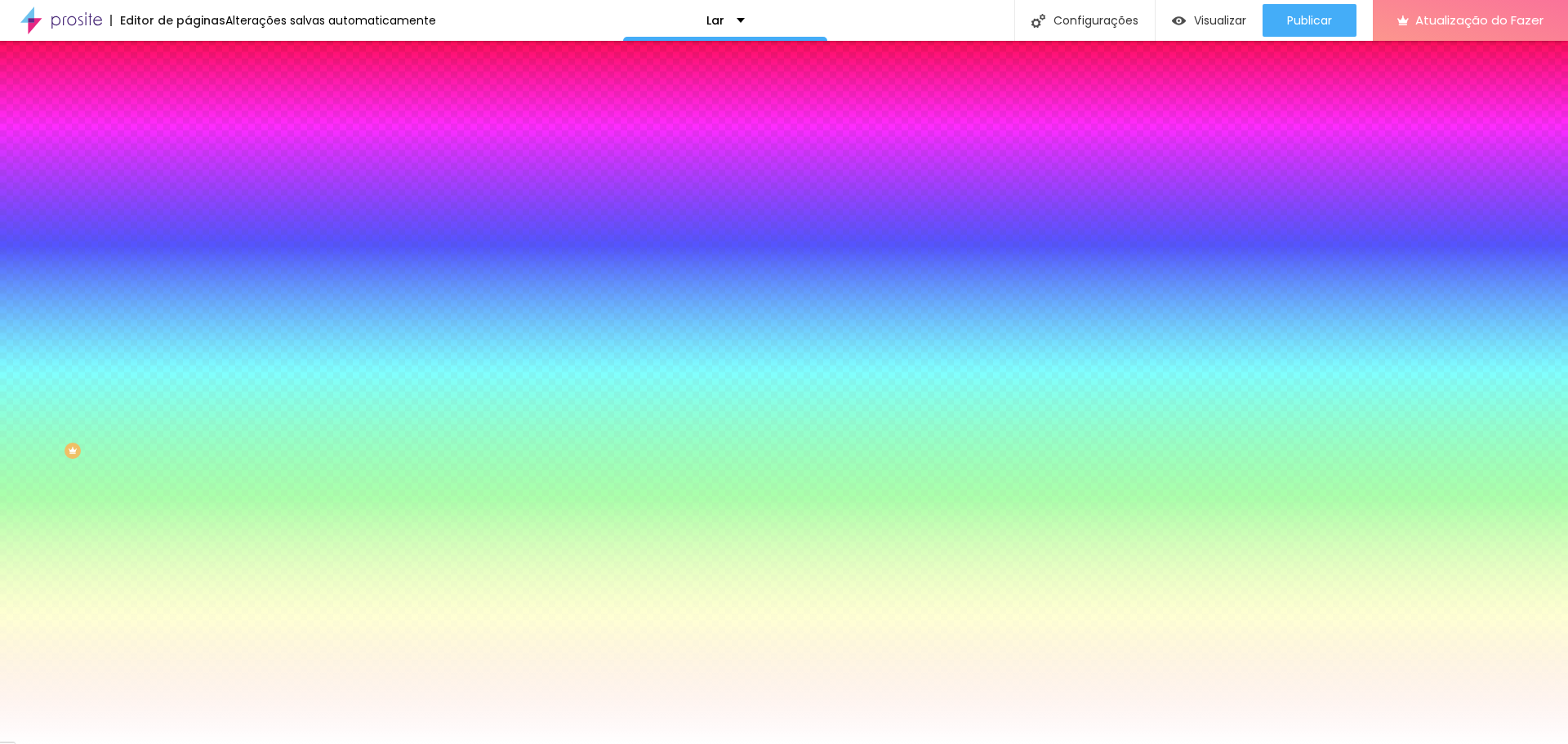
type input "1"
type input "2"
type input "3"
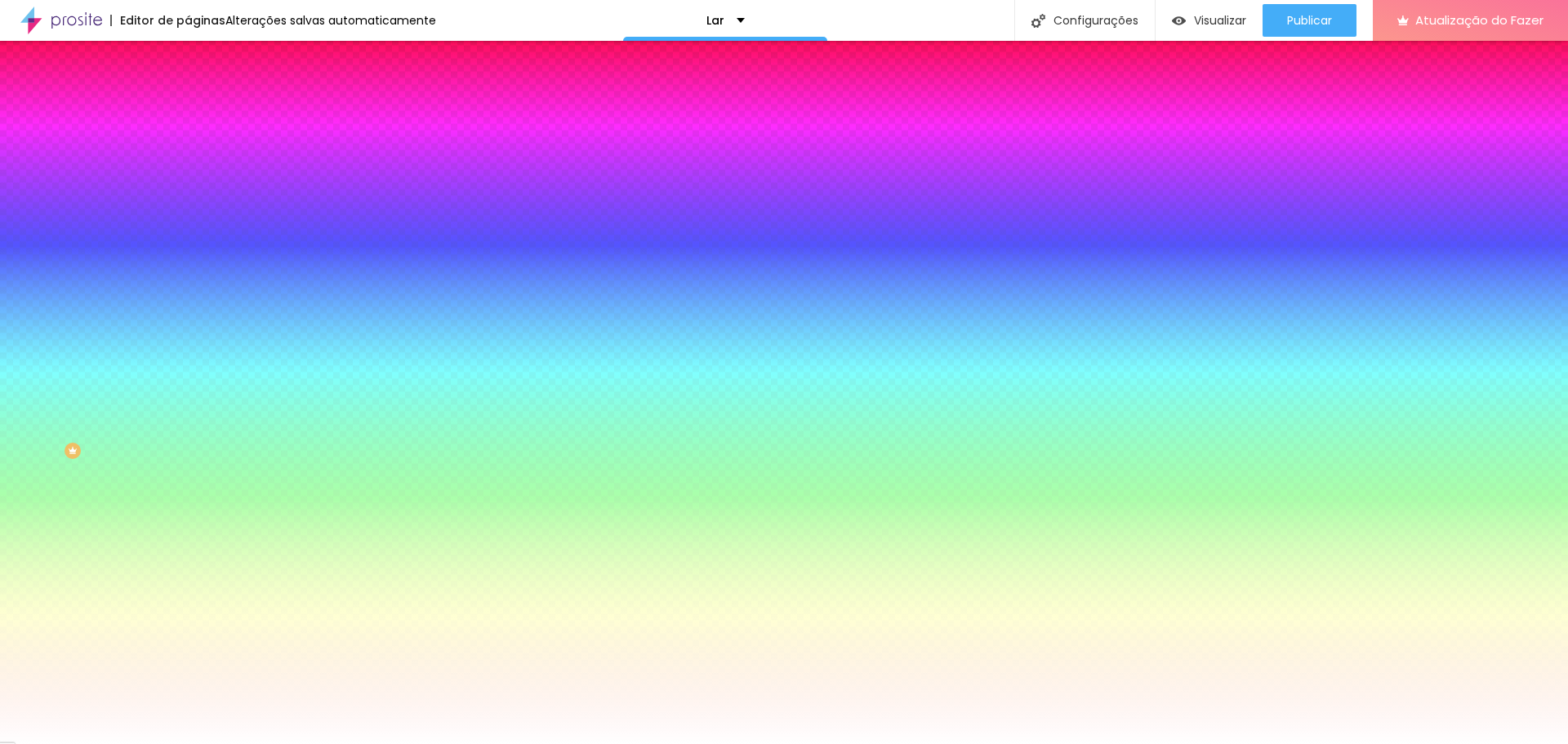
type input "4"
type input "5"
type input "6"
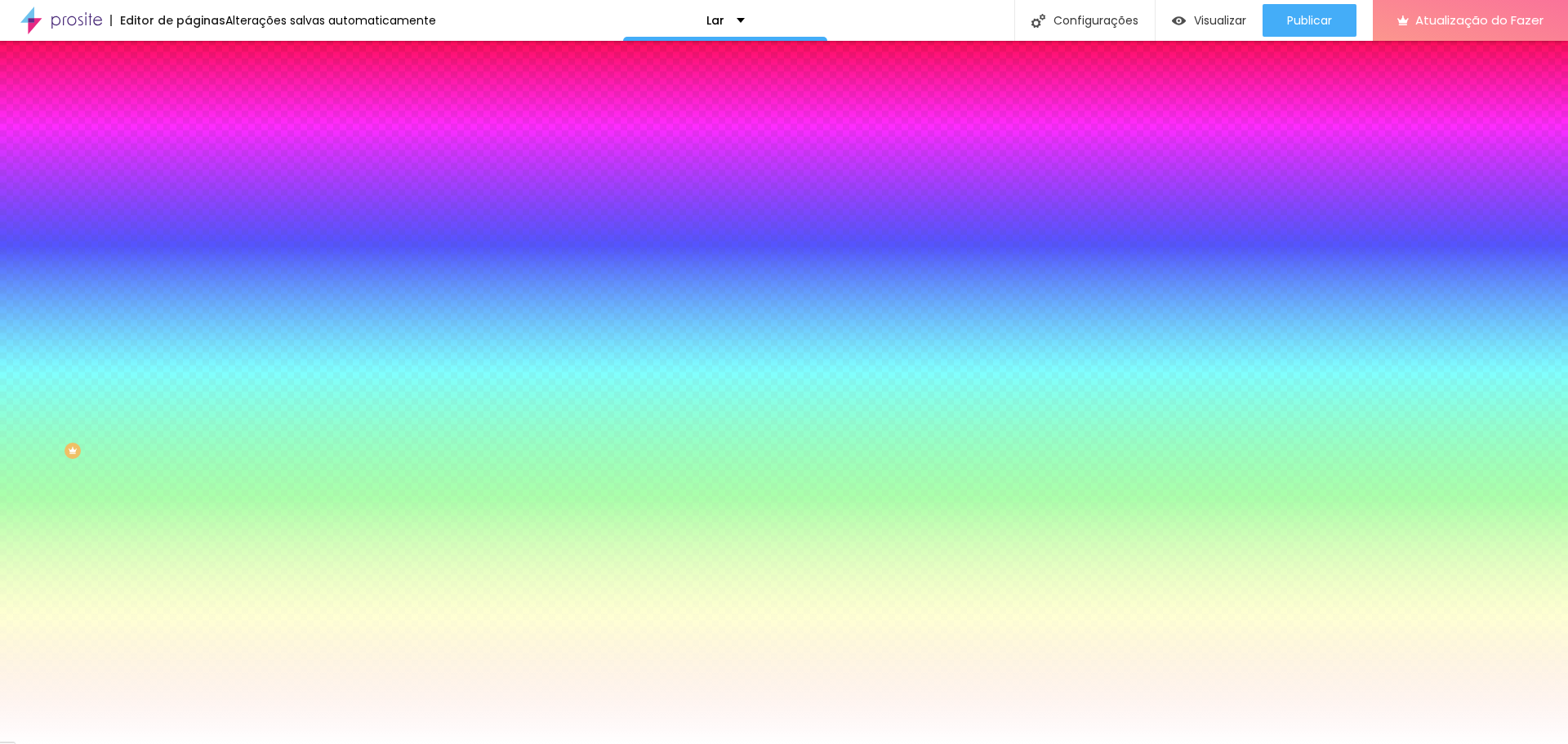
type input "6"
type input "7"
type input "8"
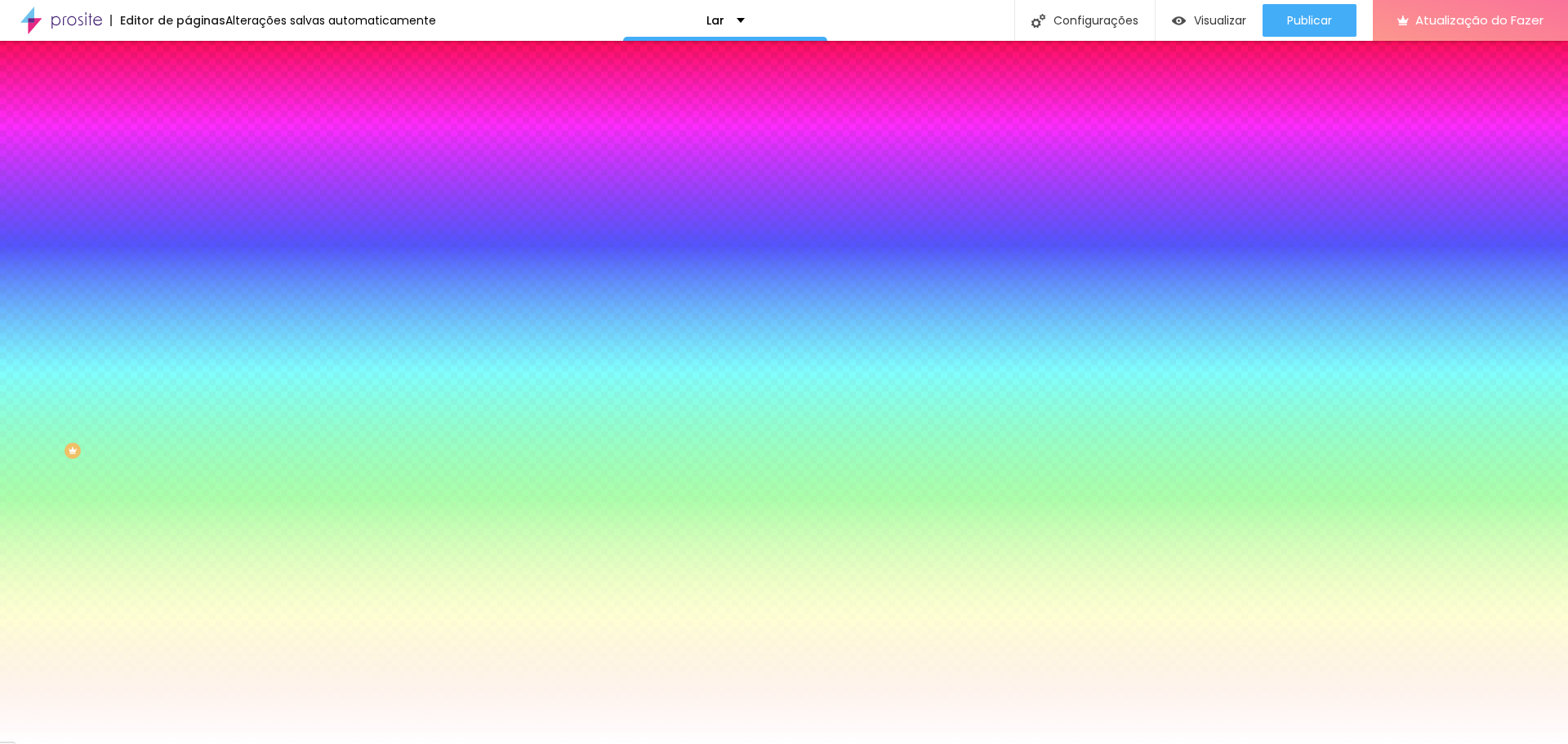
type input "7"
type input "6"
type input "5"
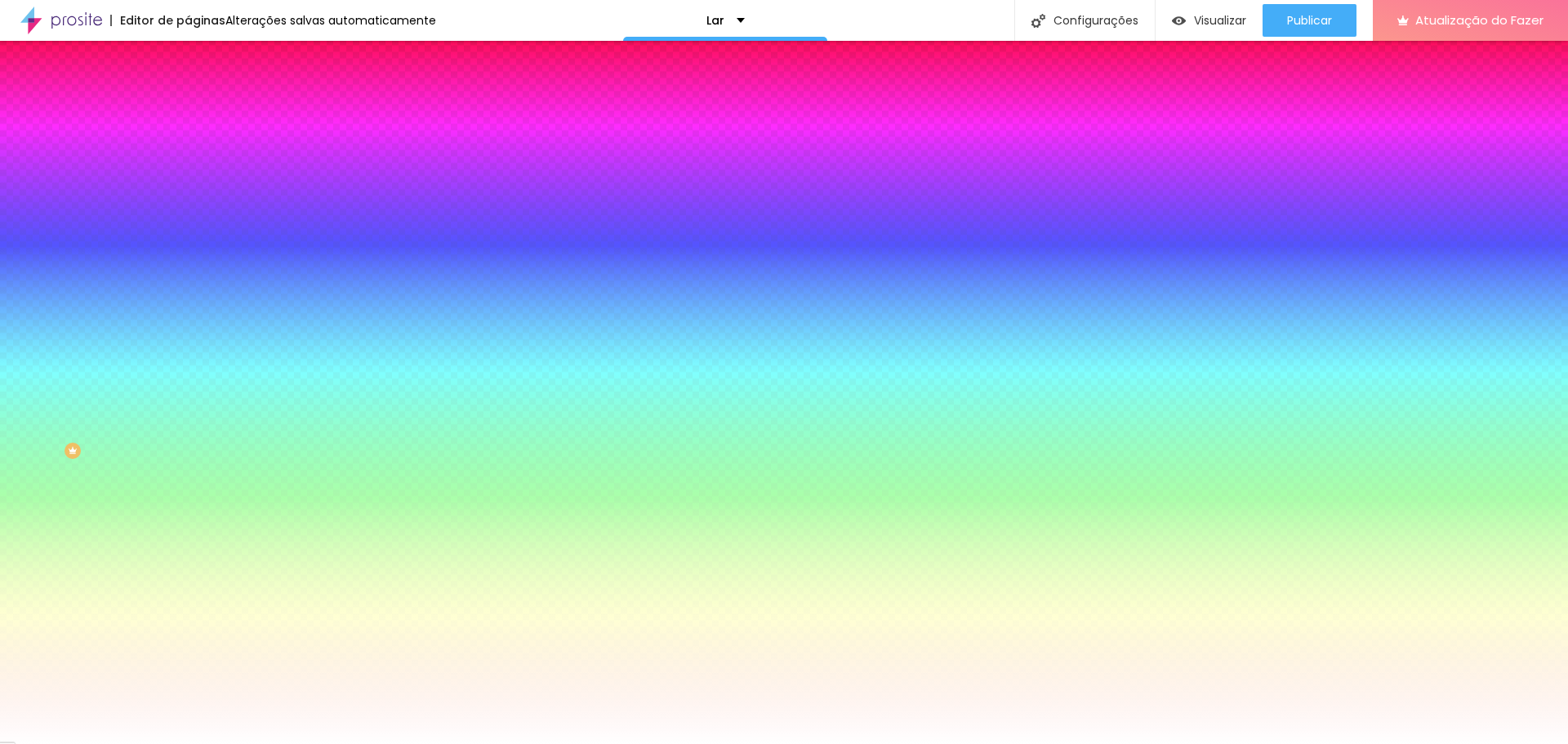
type input "5"
type input "4"
type input "5"
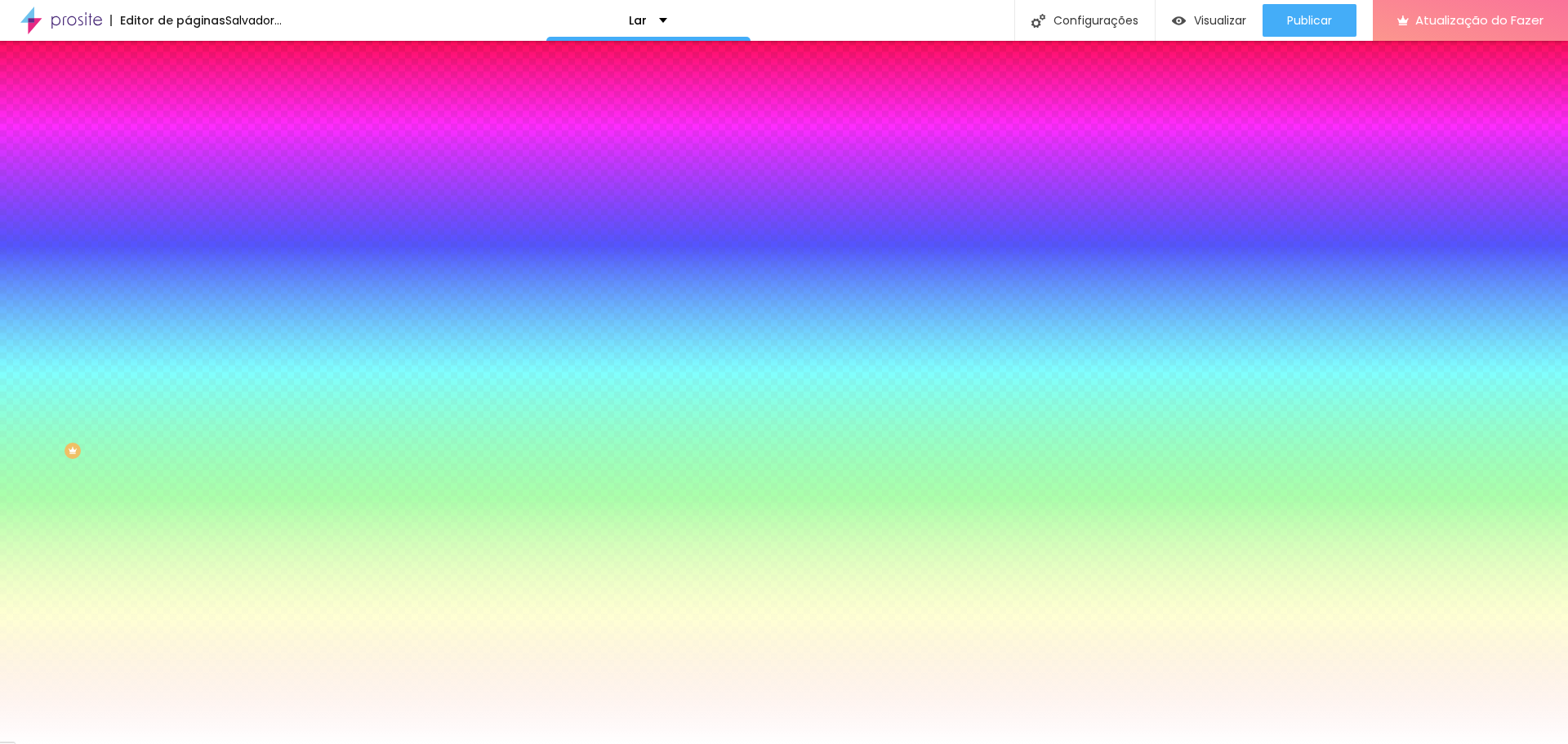
type input "6"
type input "7"
type input "8"
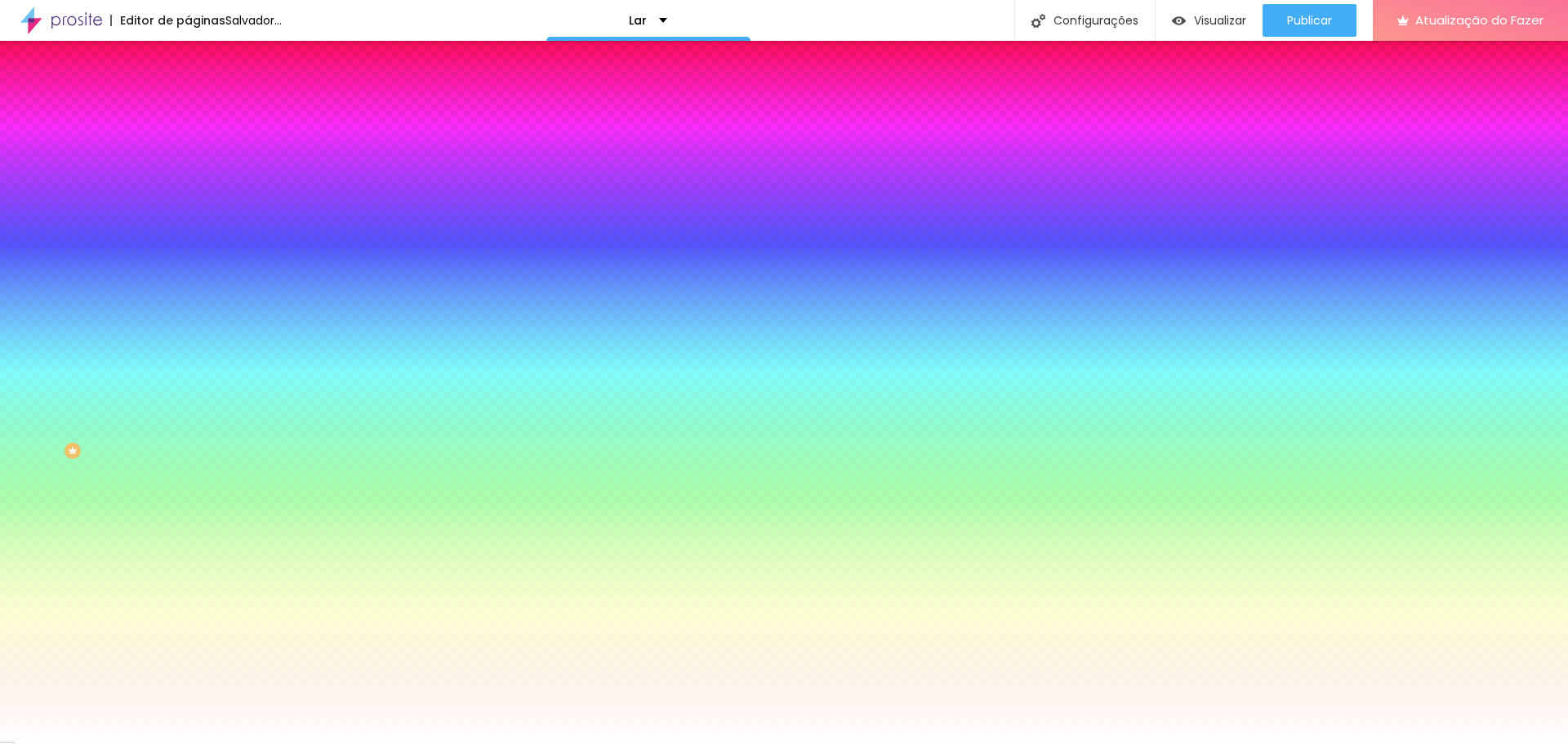
type input "8"
type input "9"
type input "10"
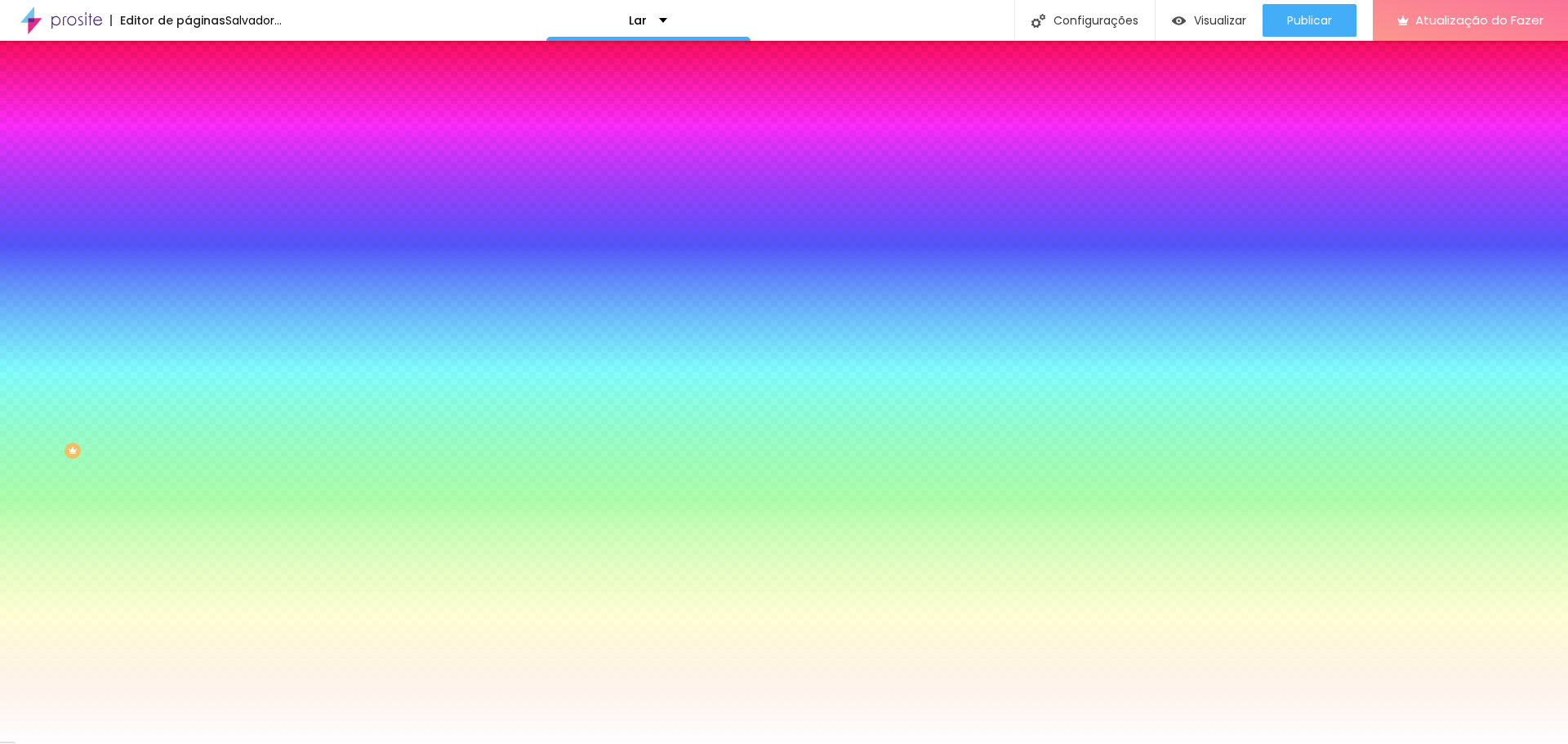
type input "11"
type input "12"
type input "13"
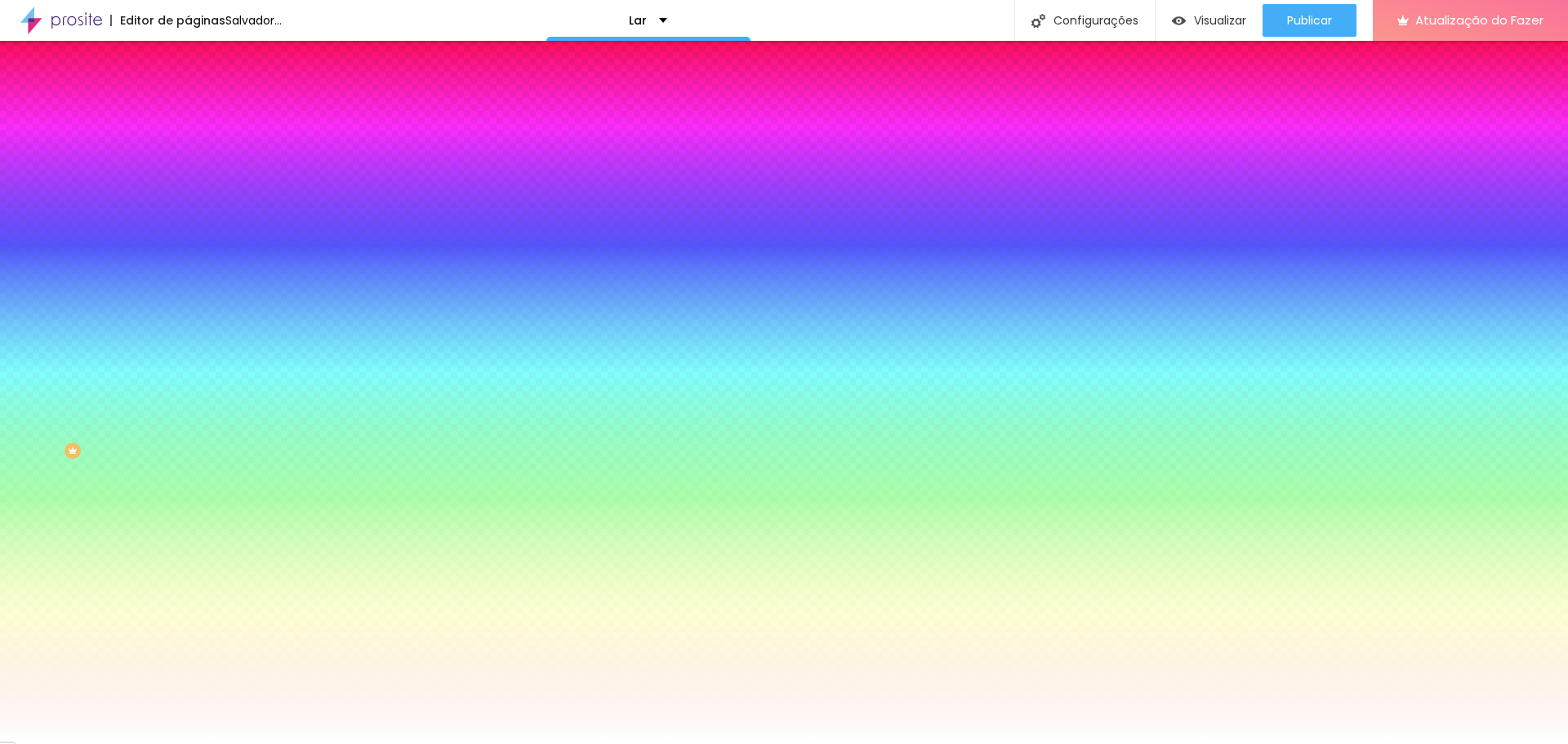
type input "13"
type input "14"
type input "15"
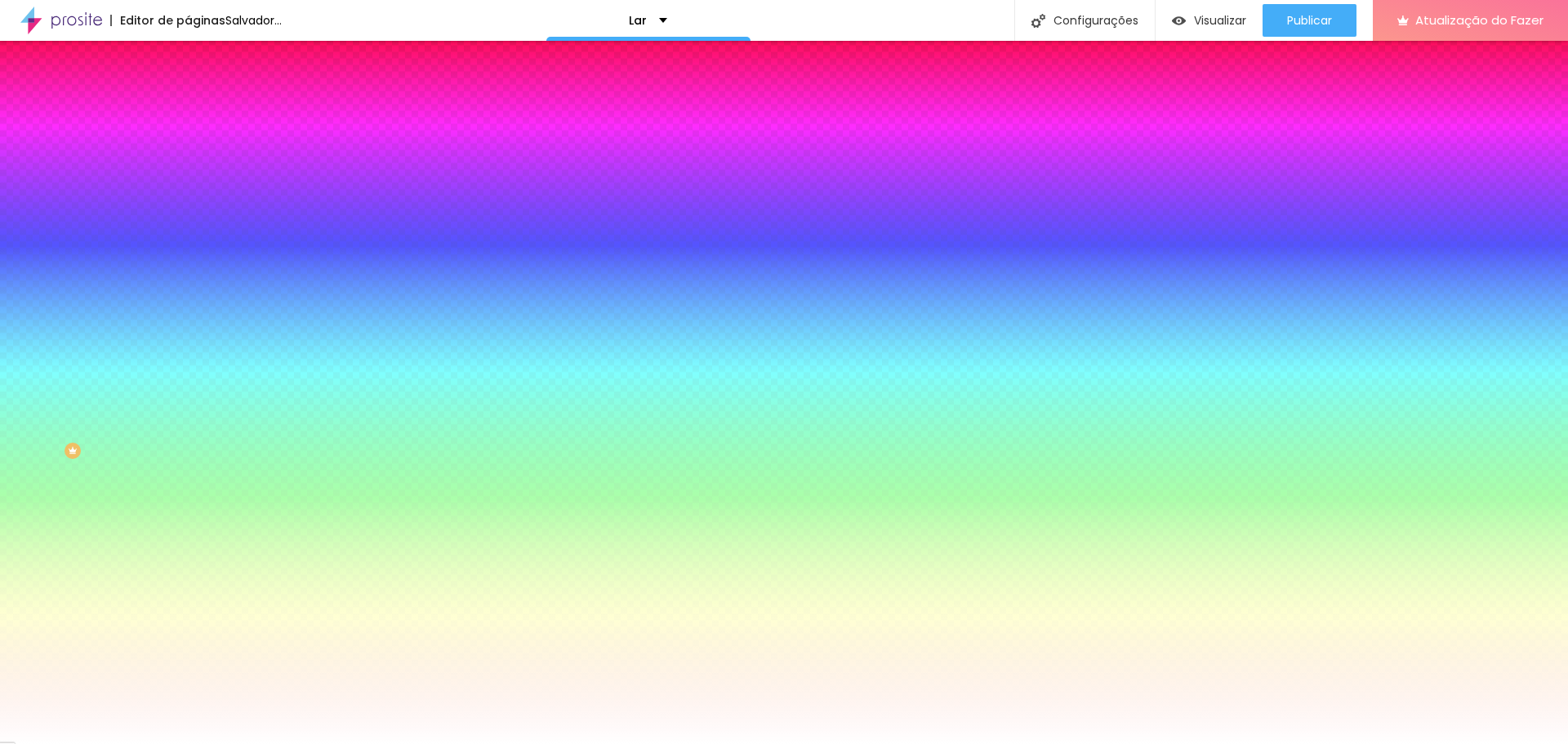
type input "16"
type input "17"
type input "16"
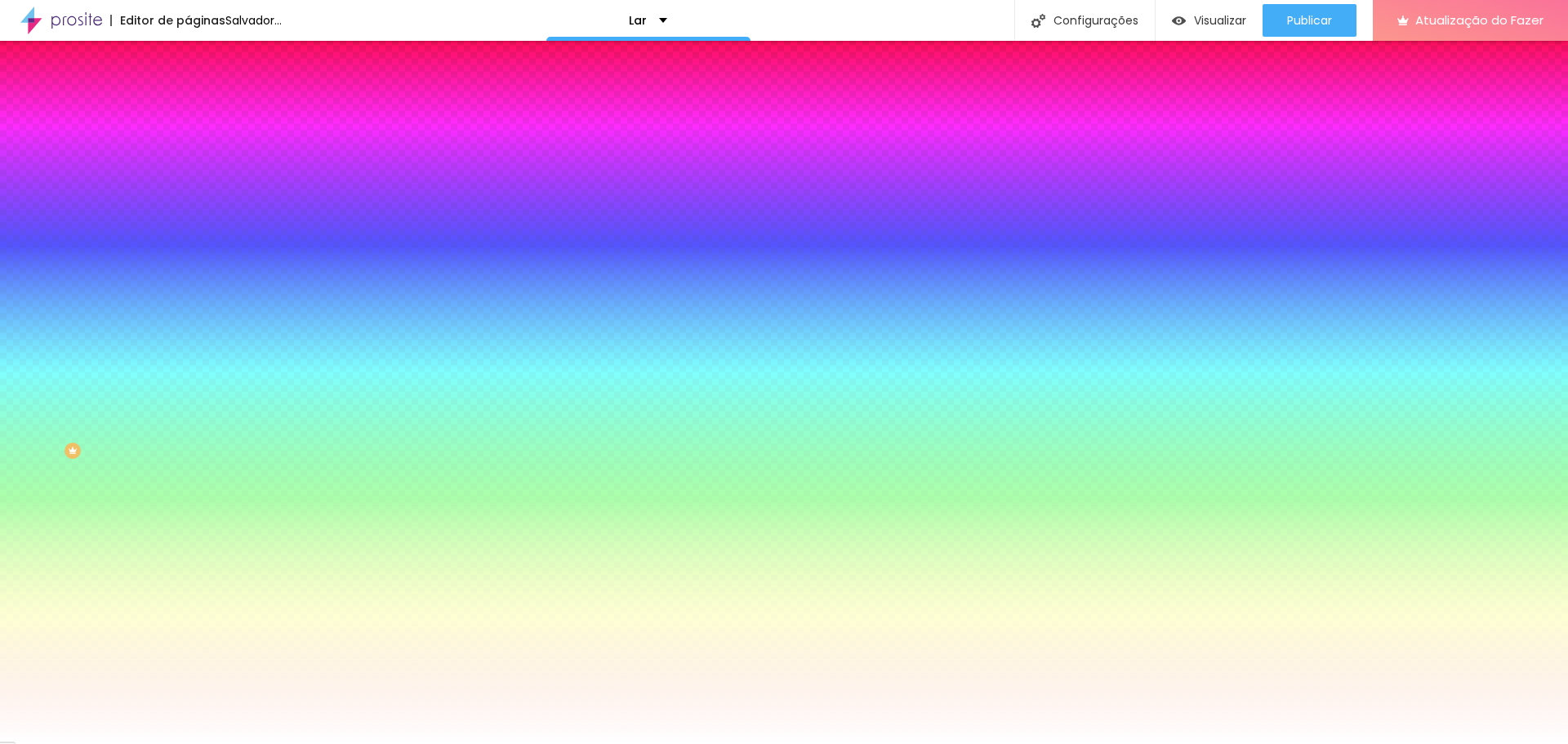
type input "16"
type input "14"
type input "10"
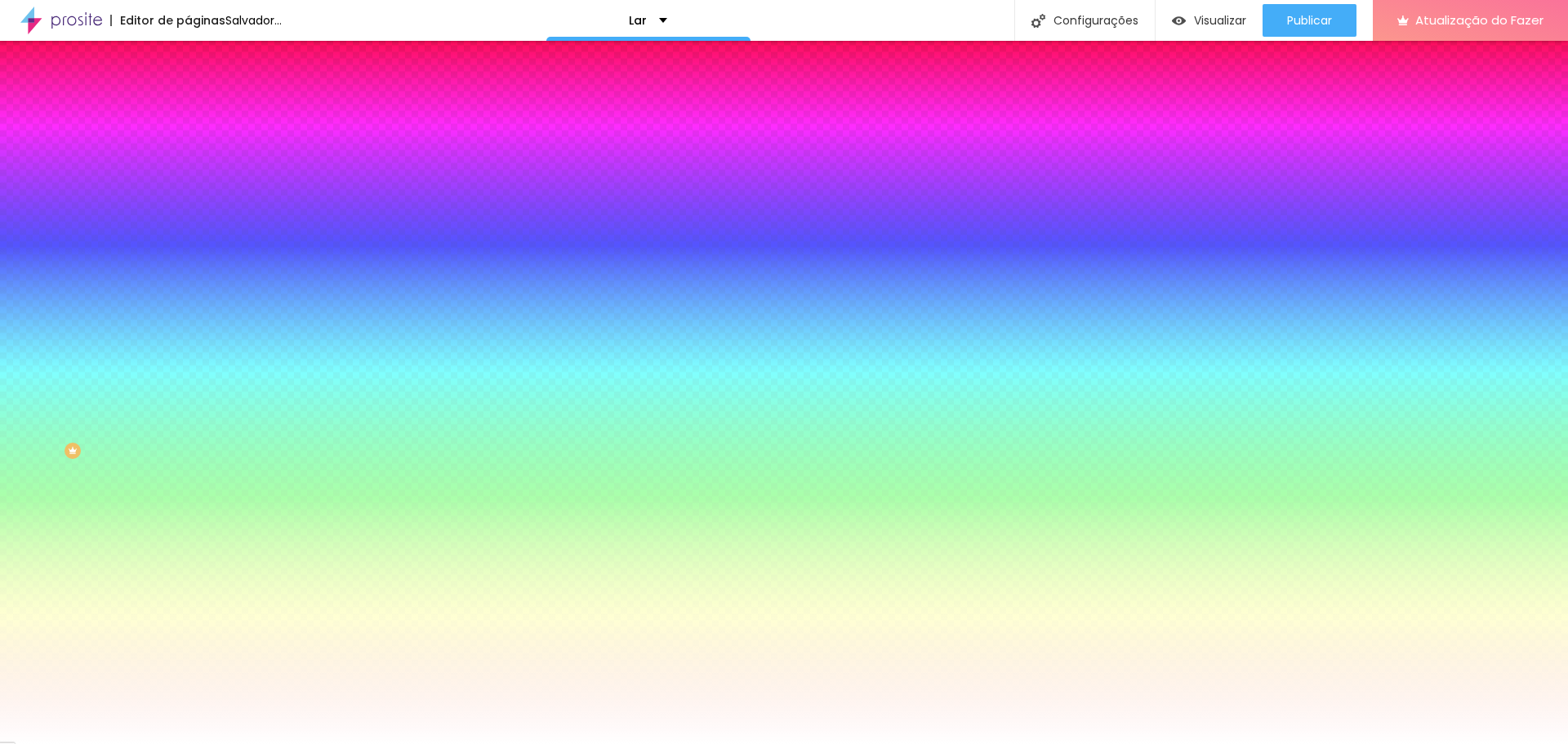
type input "6"
type input "0"
drag, startPoint x: 213, startPoint y: 305, endPoint x: 48, endPoint y: 318, distance: 165.5
type input "0"
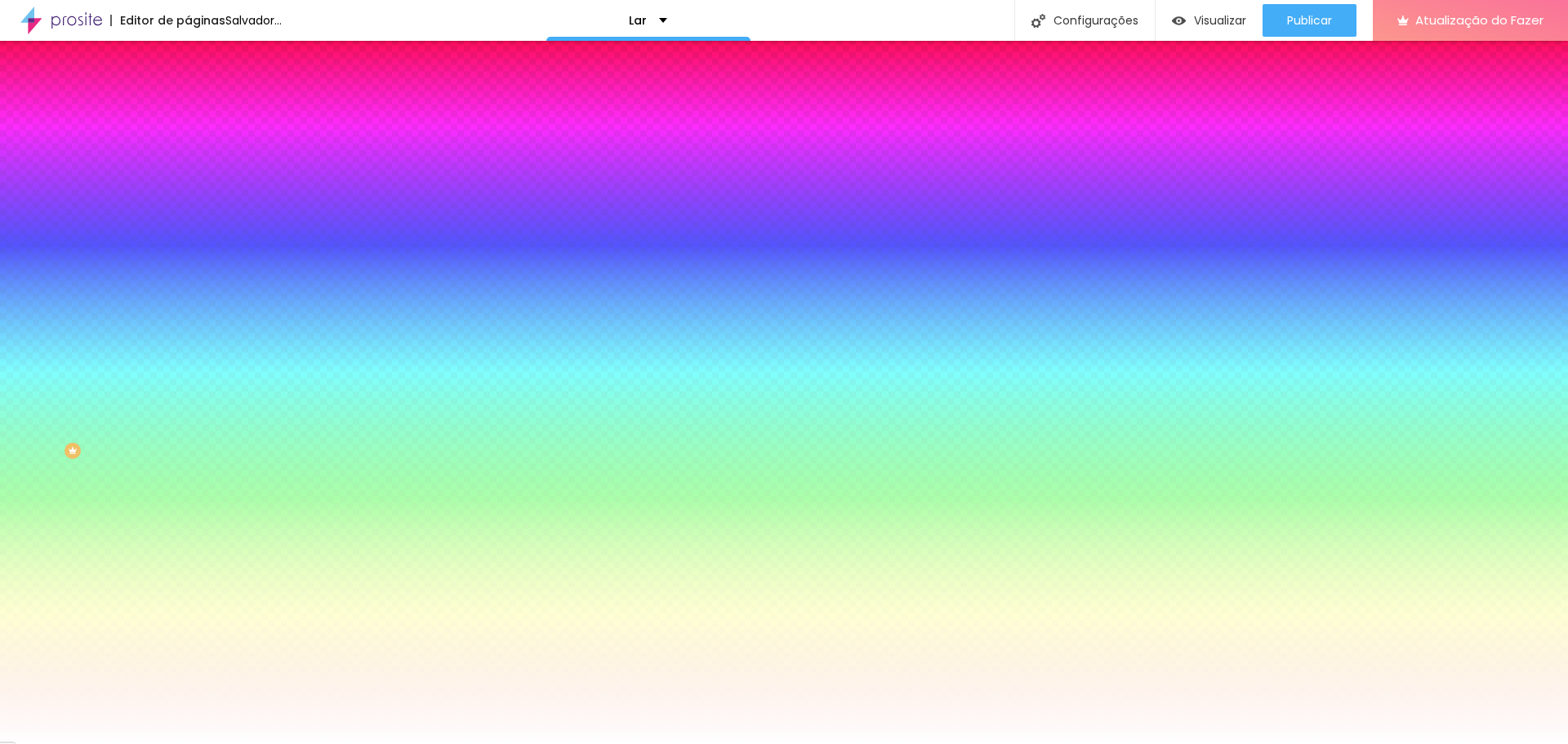
click at [42, 743] on div at bounding box center [784, 744] width 1568 height 0
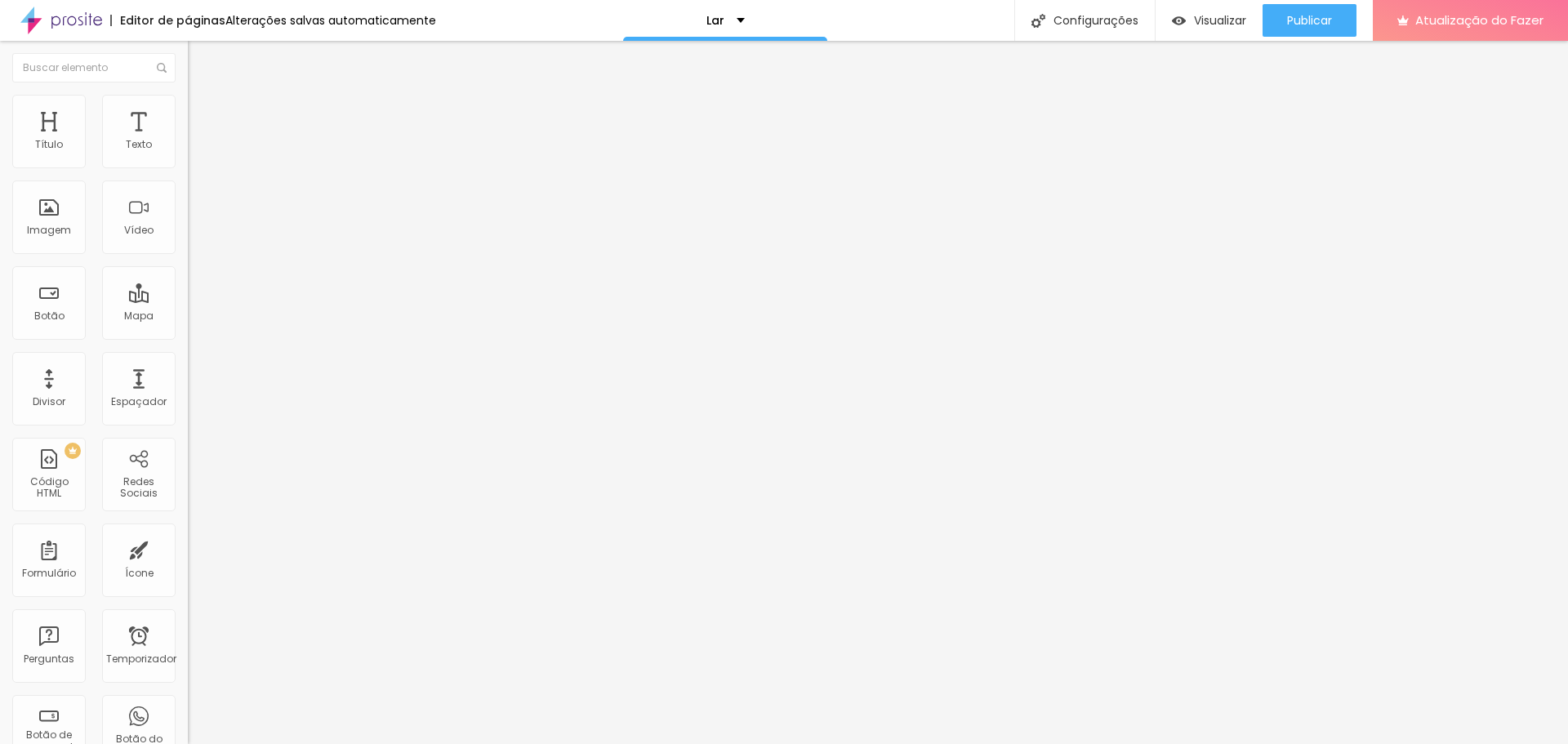
click at [188, 298] on div "Proporção Original Cinema 16:9 Padrão 4:3 Quadrado 1:1 Original" at bounding box center [281, 266] width 188 height 64
click at [188, 255] on font "Original" at bounding box center [207, 248] width 39 height 14
click at [188, 285] on span "Quadrado" at bounding box center [214, 278] width 53 height 14
click at [188, 300] on span "Original" at bounding box center [207, 293] width 39 height 14
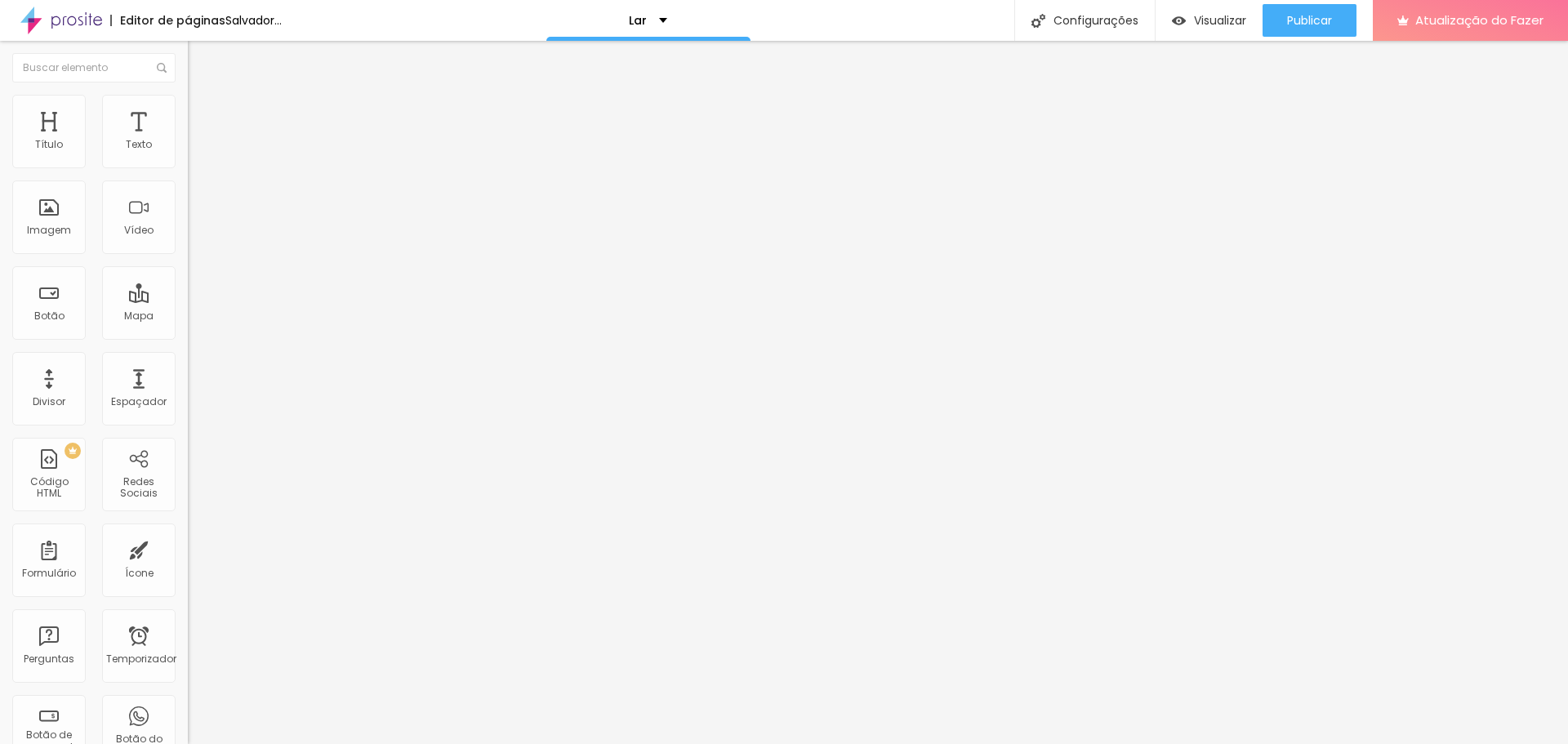
click at [188, 115] on ul "Conteúdo Estilo Avançado" at bounding box center [281, 103] width 188 height 49
click at [188, 102] on ul "Conteúdo Estilo Avançado" at bounding box center [281, 103] width 188 height 49
click at [188, 111] on li "Avançado" at bounding box center [281, 119] width 188 height 17
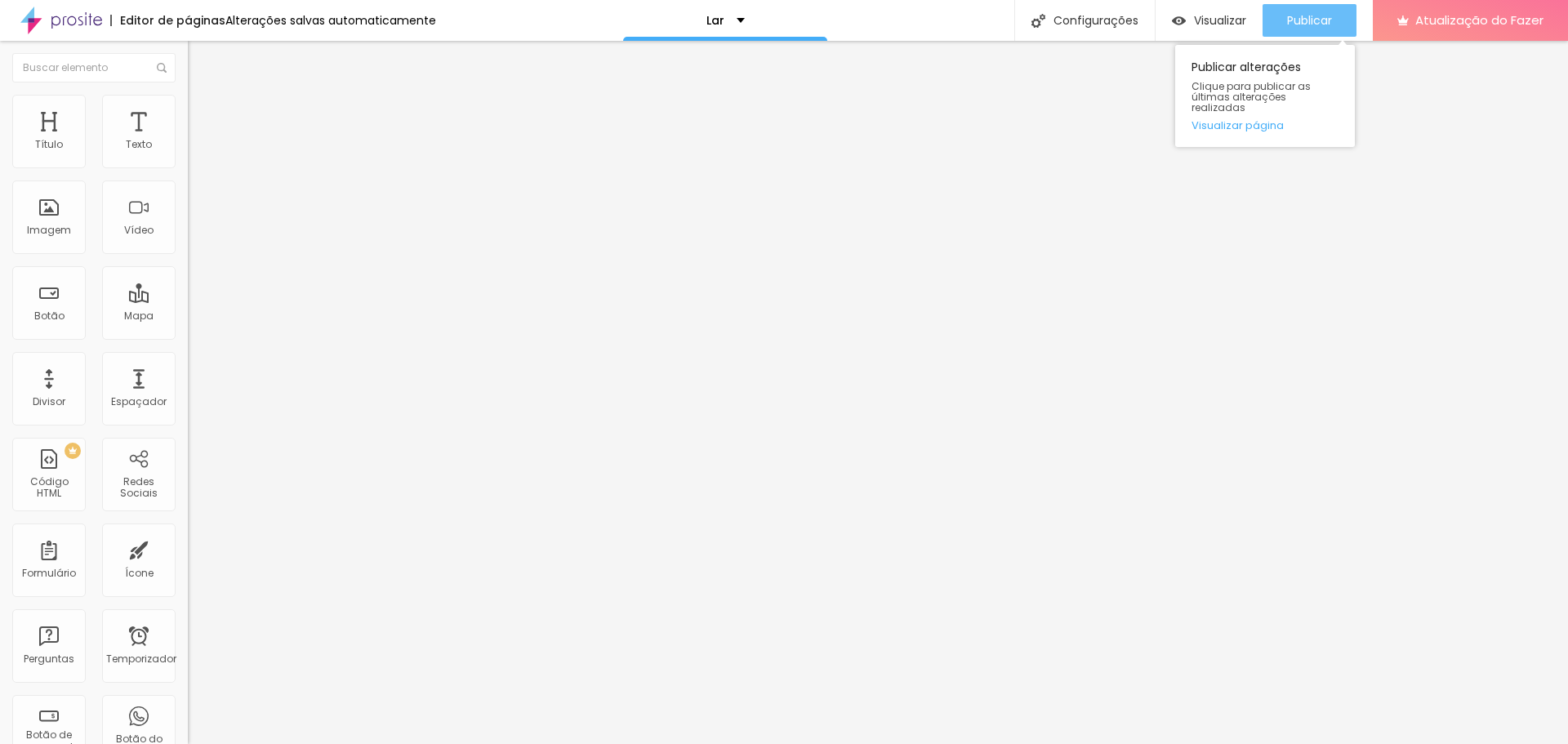
click at [1332, 21] on font "Publicar" at bounding box center [1310, 21] width 45 height 17
click at [1341, 19] on button "Publicar" at bounding box center [1310, 21] width 94 height 33
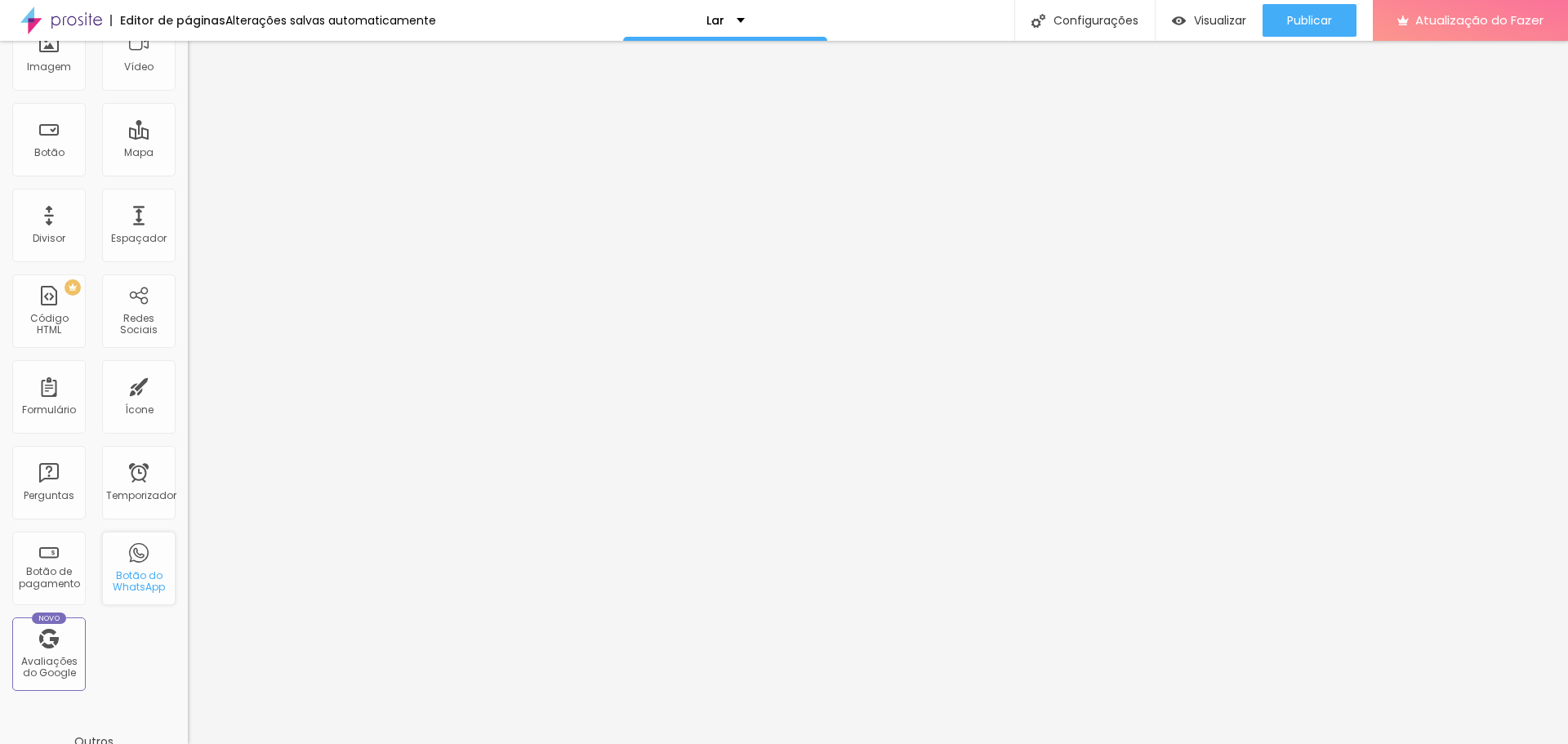
scroll to position [327, 0]
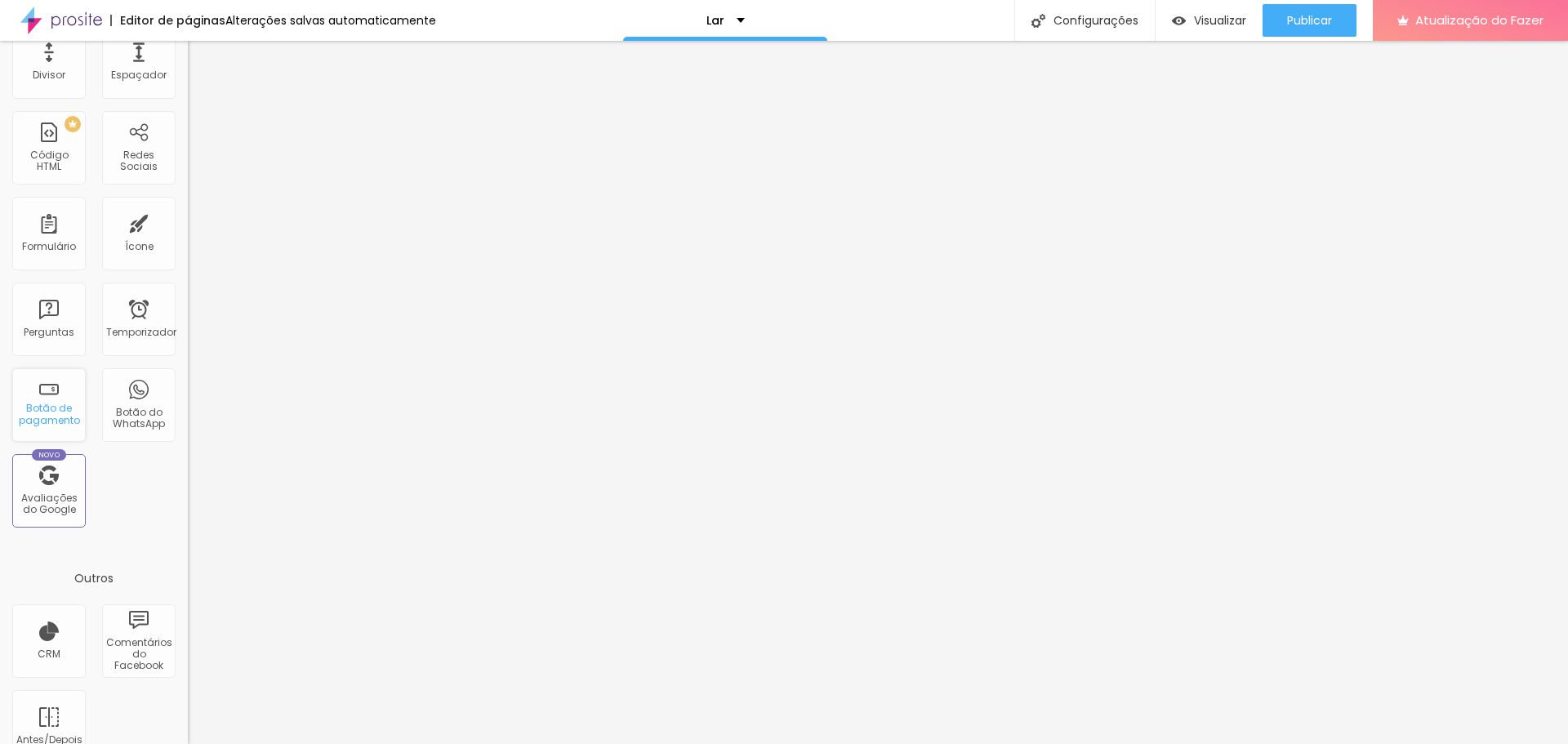
click at [50, 390] on div "Botão de pagamento" at bounding box center [49, 404] width 74 height 74
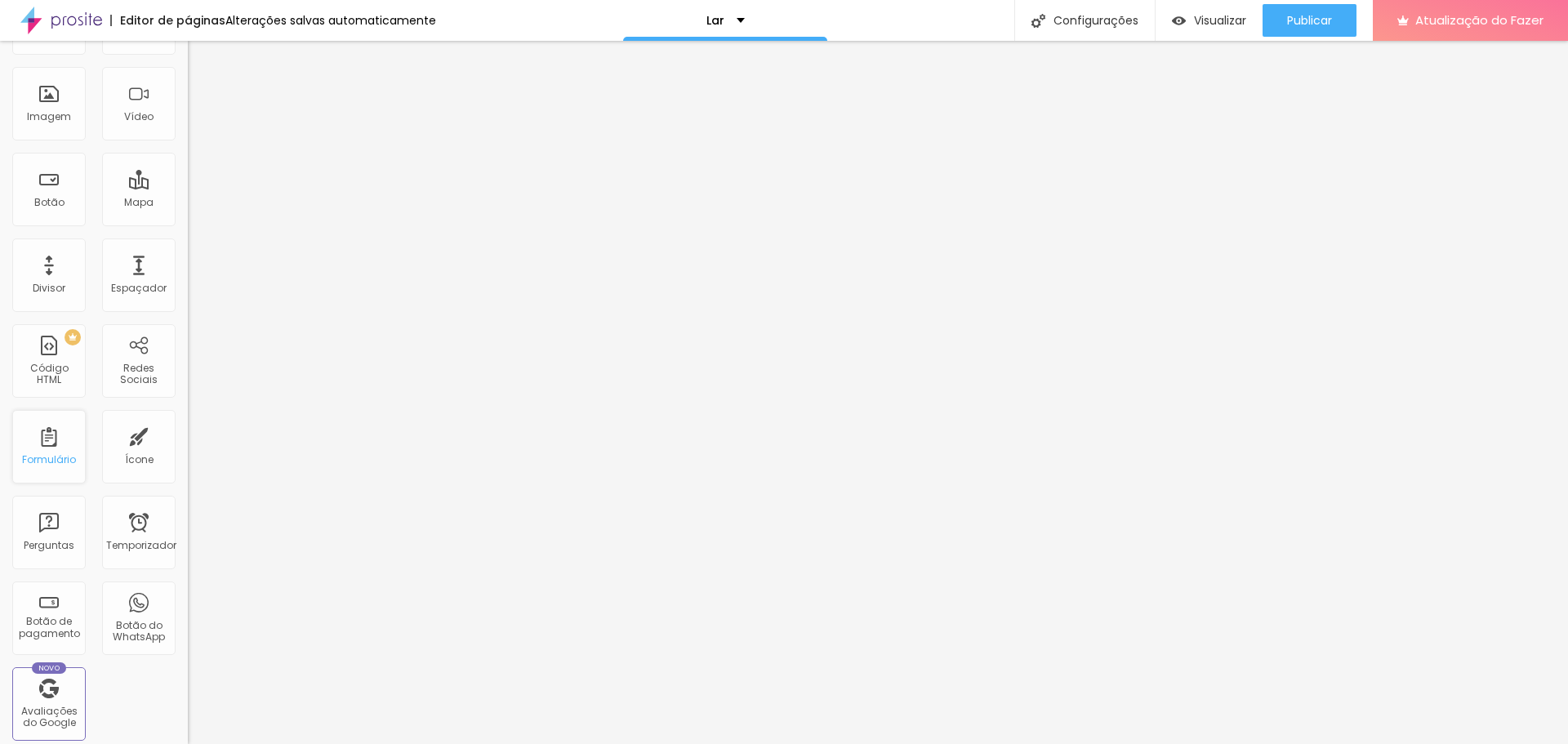
scroll to position [0, 0]
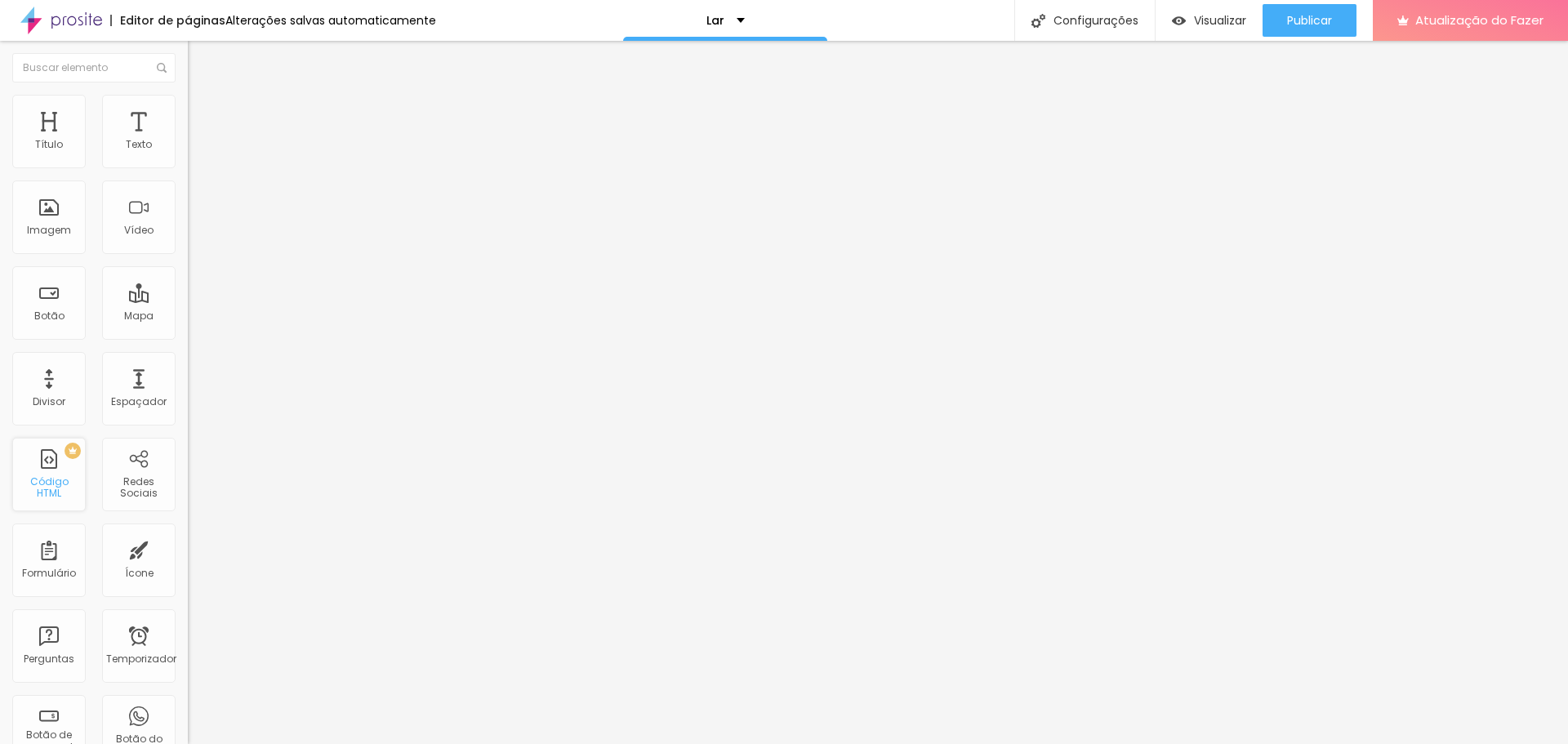
click at [52, 494] on font "Código HTML" at bounding box center [50, 487] width 38 height 26
click at [188, 211] on div at bounding box center [281, 205] width 188 height 126
click at [188, 201] on div at bounding box center [281, 205] width 188 height 126
paste textarea
click at [188, 213] on div "< img src = "parcelamento.png" alt = "Em até 12x nos cartões" >" at bounding box center [344, 198] width 313 height 113
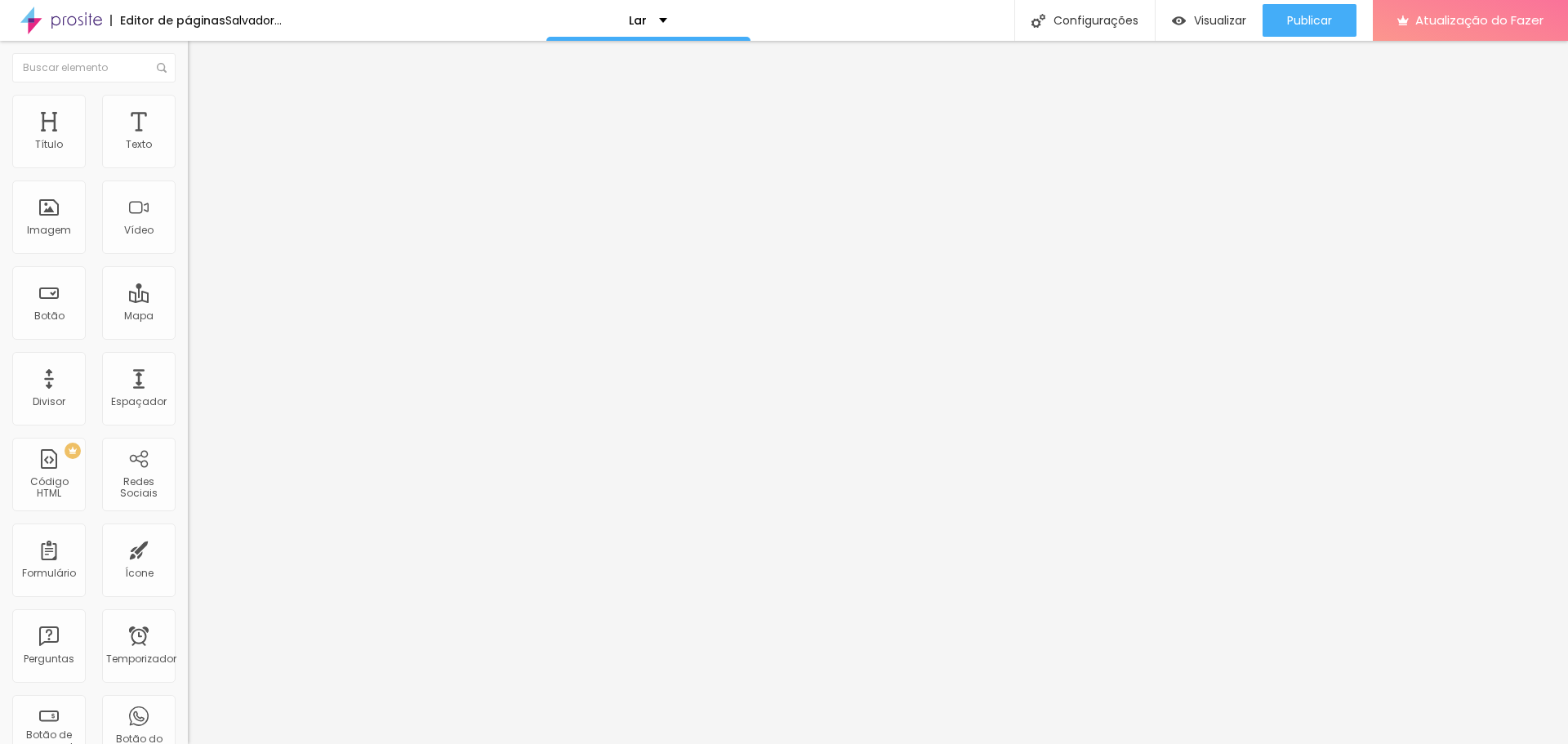
click at [188, 121] on div "Código HTML" at bounding box center [281, 116] width 188 height 10
click at [188, 107] on li "Avançado" at bounding box center [281, 103] width 188 height 17
click at [203, 97] on font "Conteúdo" at bounding box center [227, 89] width 50 height 14
click at [188, 111] on ul "Conteúdo Avançado" at bounding box center [281, 95] width 188 height 33
click at [188, 255] on div "< img src = "parcelamento.png" alt = "Em até 12x nos cartões" >" at bounding box center [344, 198] width 313 height 113
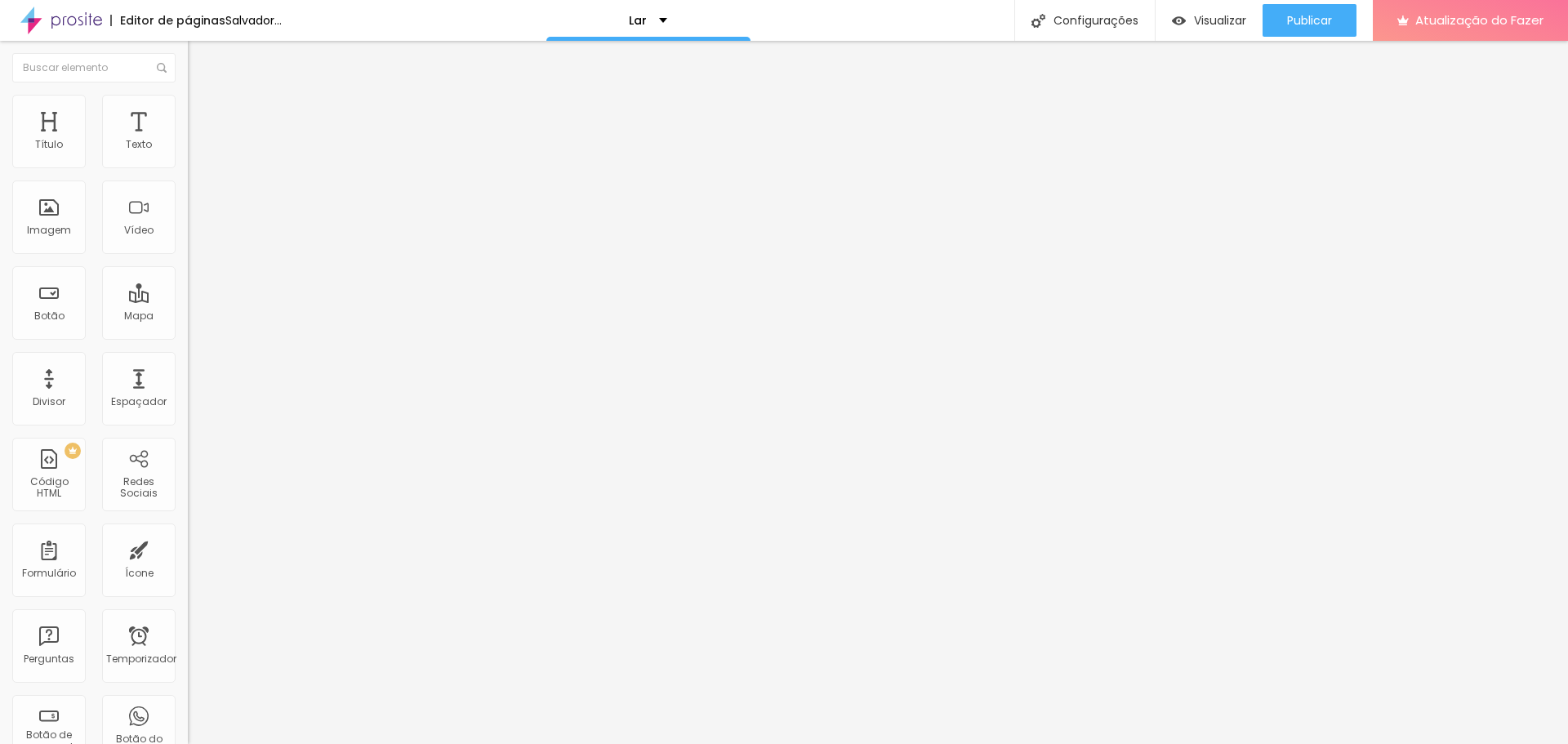
click at [188, 165] on div at bounding box center [281, 159] width 188 height 13
drag, startPoint x: 131, startPoint y: 234, endPoint x: 0, endPoint y: 137, distance: 163.0
click at [188, 137] on div "Código HTML 58 caracteres < img src = "parcelamento.png" alt = "Em até 12x nos …" at bounding box center [281, 150] width 188 height 80
click at [188, 142] on div at bounding box center [344, 134] width 313 height 17
click at [188, 211] on div "< div style = "display:flex; align-items:center; gap:8px; font-size:14px; color…" at bounding box center [616, 198] width 858 height 113
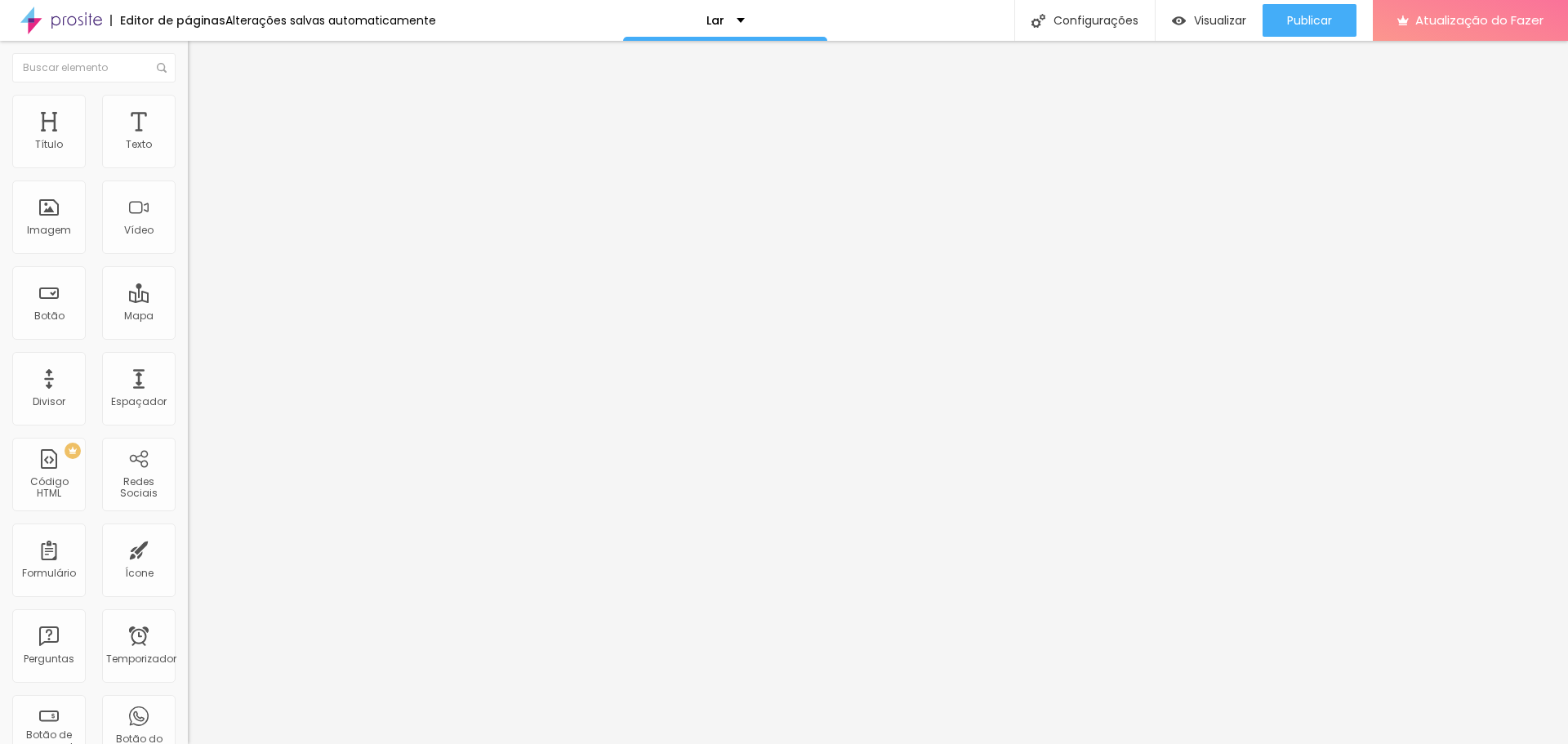
click at [188, 228] on div "< div style = "display:flex; align-items:center; gap:8px; font-size:14px; color…" at bounding box center [616, 198] width 858 height 113
click at [188, 489] on div "Editar nulo Conteúdo Avançado Código HTML 643 caracteres < div style = "display…" at bounding box center [281, 392] width 188 height 703
drag, startPoint x: 106, startPoint y: 266, endPoint x: 29, endPoint y: 137, distance: 150.2
click at [188, 150] on div "Código HTML 643 caracteres < div style = "display:flex; align-items:center; gap…" at bounding box center [281, 150] width 188 height 80
click at [198, 141] on font "Trocar imagem" at bounding box center [237, 133] width 79 height 14
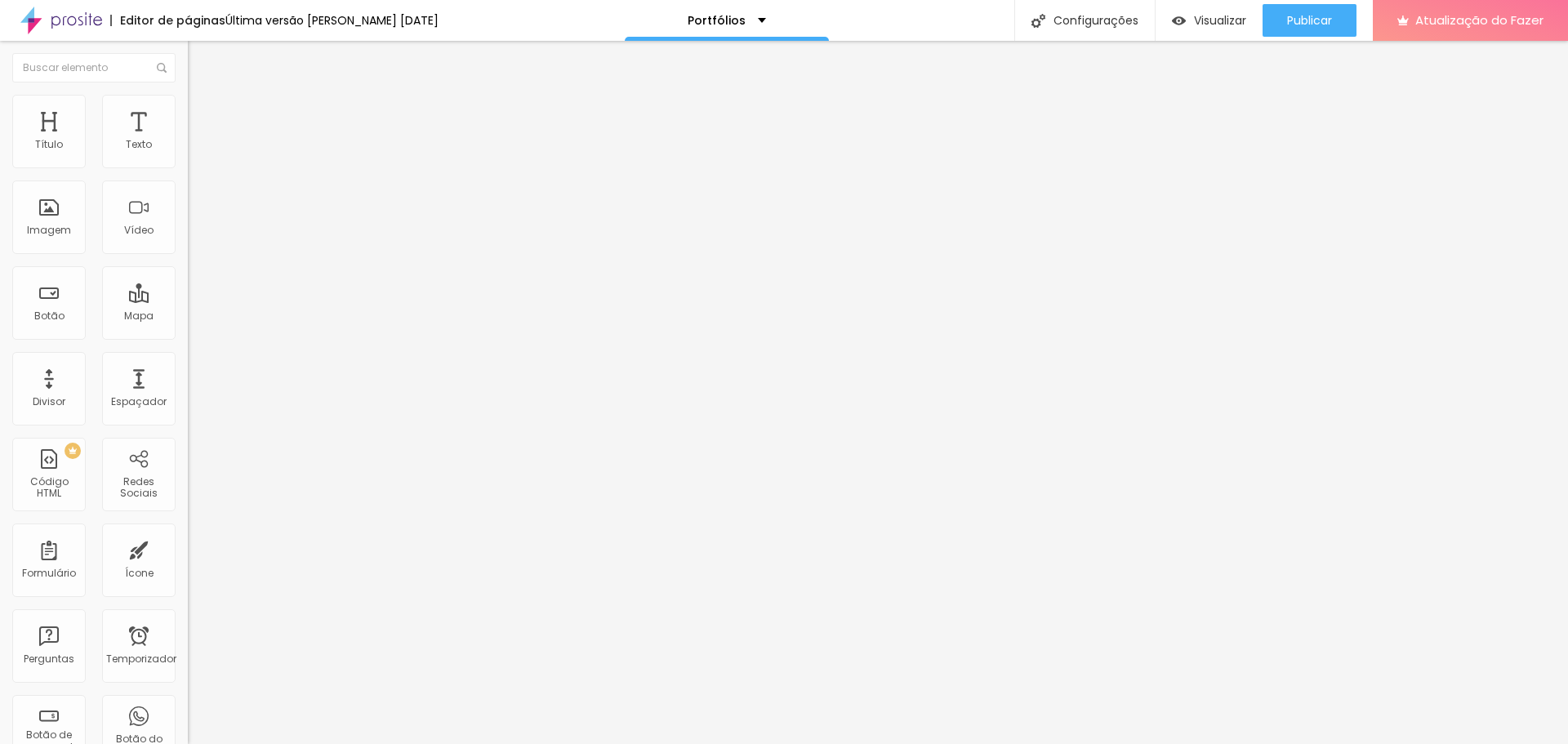
click at [198, 141] on font "Trocar imagem" at bounding box center [237, 133] width 79 height 14
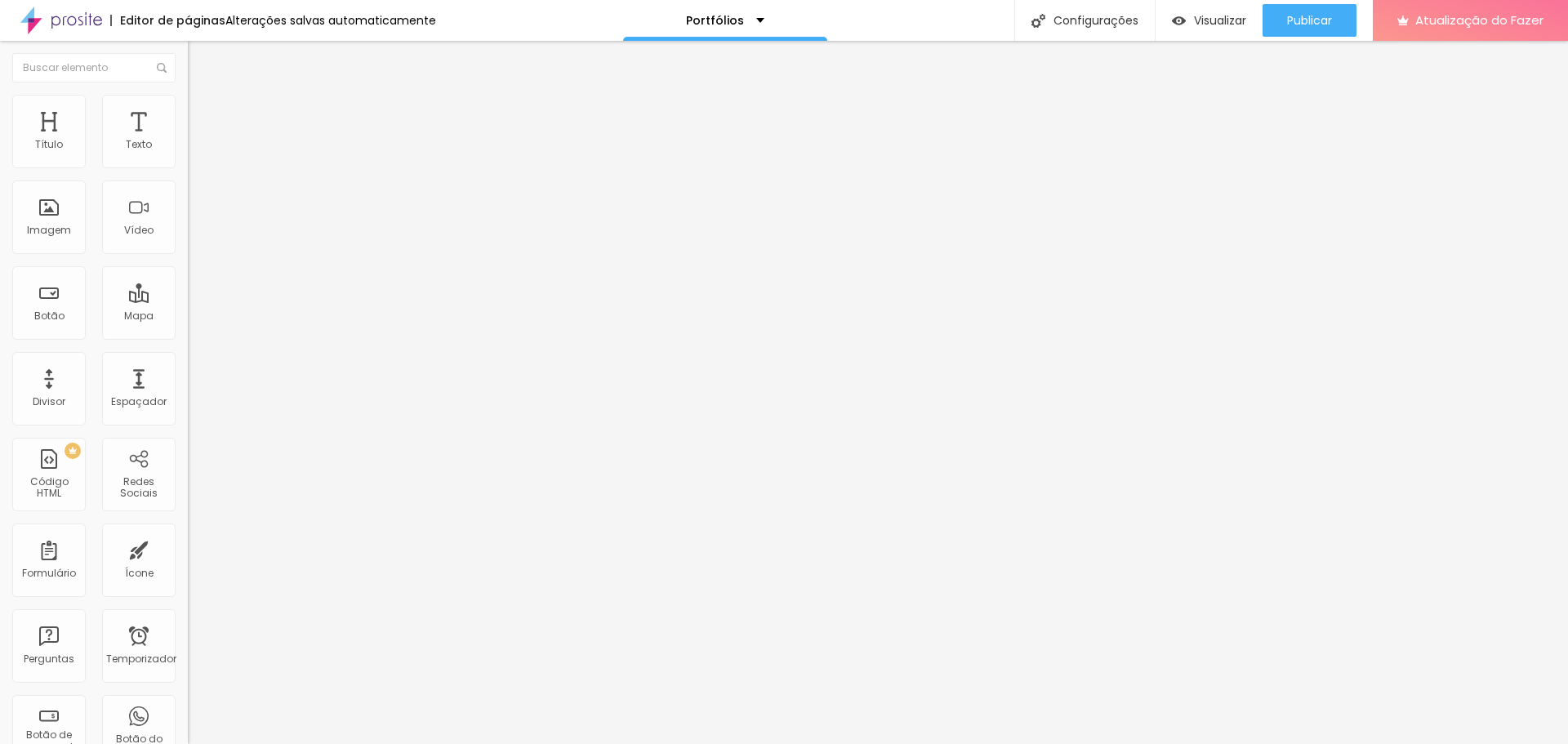
click at [198, 141] on font "Trocar imagem" at bounding box center [237, 133] width 79 height 14
click at [1300, 10] on div "Publicar" at bounding box center [1310, 21] width 45 height 33
